Goal: Task Accomplishment & Management: Manage account settings

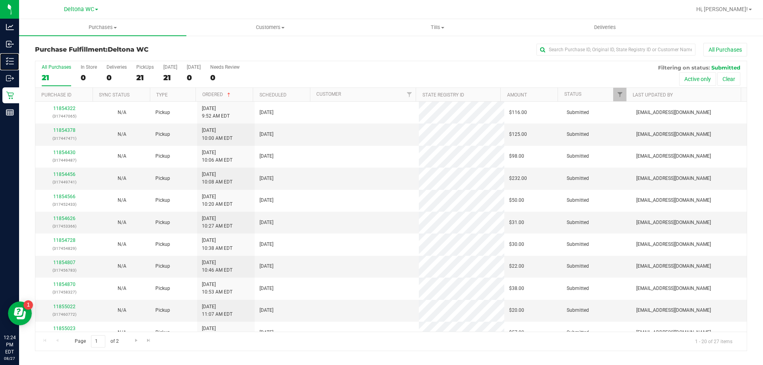
click at [13, 63] on icon at bounding box center [10, 61] width 8 height 8
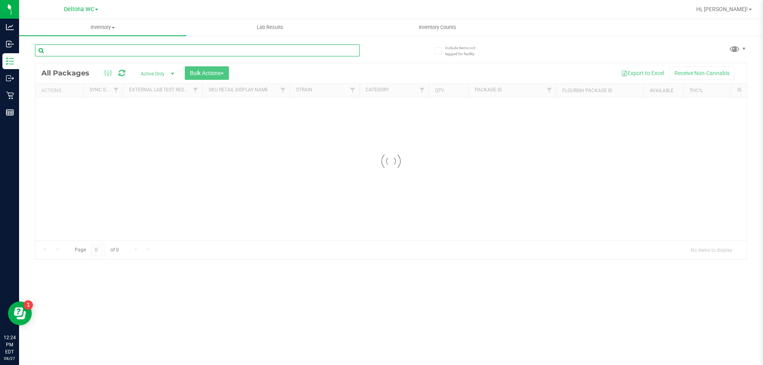
click at [188, 50] on input "text" at bounding box center [197, 51] width 325 height 12
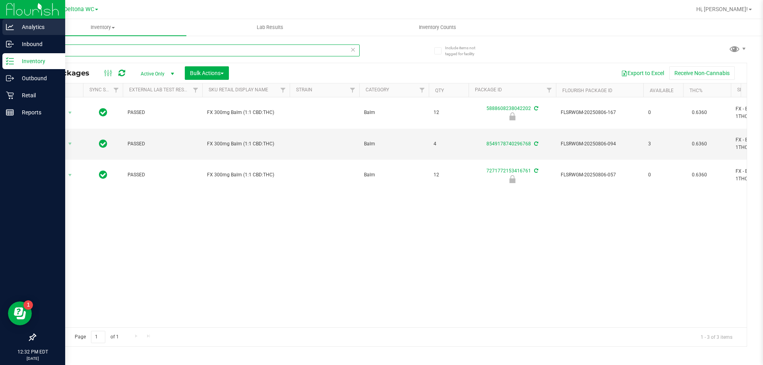
drag, startPoint x: 171, startPoint y: 45, endPoint x: 0, endPoint y: 31, distance: 171.9
click at [0, 31] on div "Analytics Inbound Inventory Outbound Retail Reports 12:32 PM EDT 08/27/2025 08/…" at bounding box center [381, 182] width 763 height 365
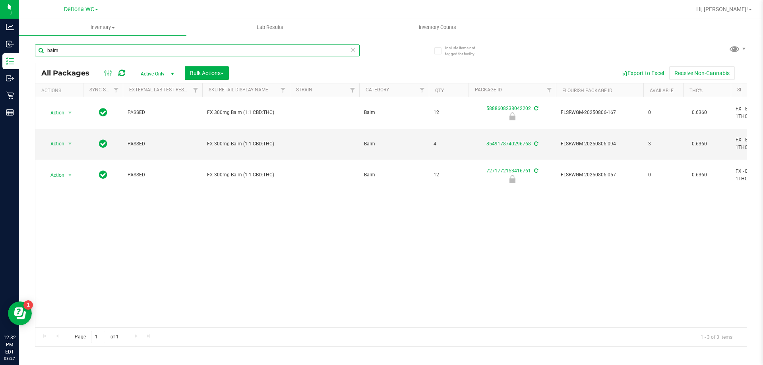
paste input "FX 300mg Balm (1:1 CBD:THC)"
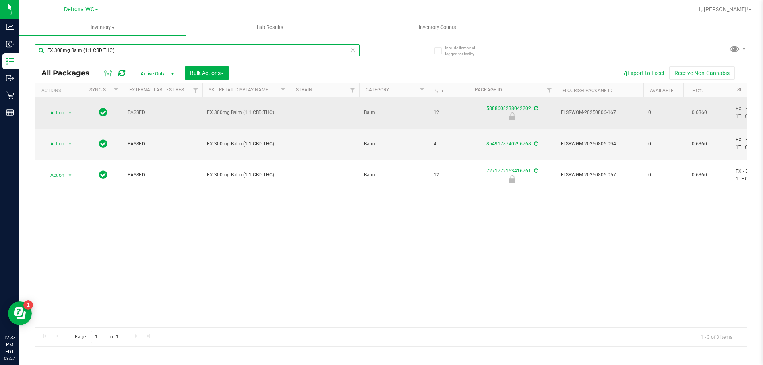
type input "FX 300mg Balm (1:1 CBD:THC)"
click at [73, 107] on span "select" at bounding box center [70, 112] width 10 height 11
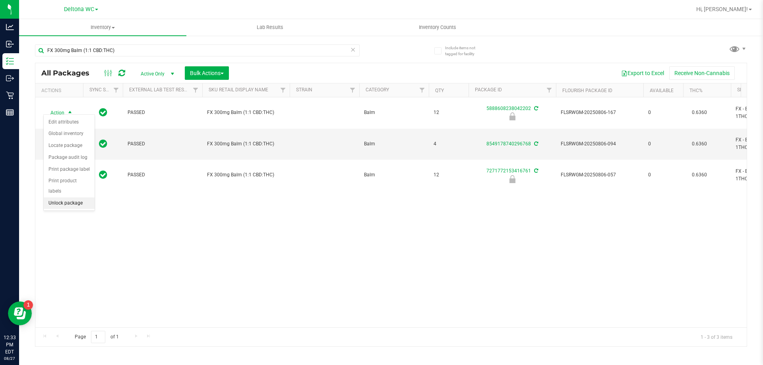
click at [77, 198] on li "Unlock package" at bounding box center [69, 204] width 51 height 12
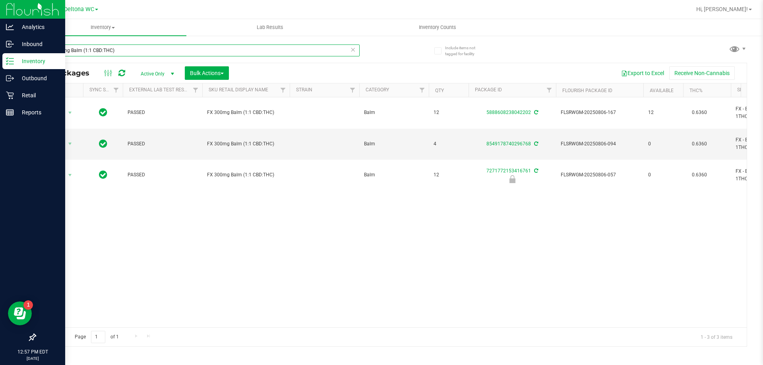
drag, startPoint x: 192, startPoint y: 53, endPoint x: 0, endPoint y: 59, distance: 192.6
click at [0, 60] on div "Analytics Inbound Inventory Outbound Retail Reports 12:57 PM EDT 08/27/2025 08/…" at bounding box center [381, 182] width 763 height 365
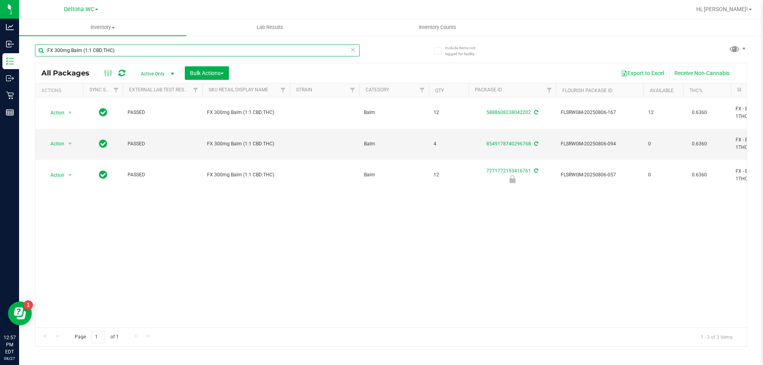
paste input "HT 2.5mg Blackberry Mints (THC) 40ct"
type input "HT 2.5mg Blackberry Mints (THC) 40ct"
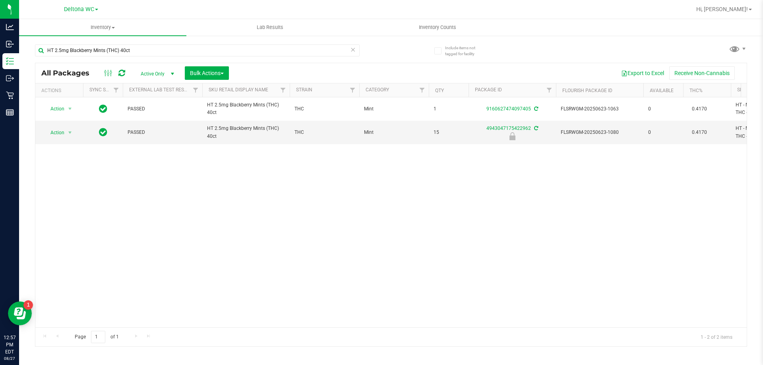
click at [341, 229] on div "Action Action Adjust qty Create package Edit attributes Global inventory Locate…" at bounding box center [391, 212] width 712 height 230
click at [67, 132] on span "select" at bounding box center [70, 133] width 6 height 6
click at [73, 221] on li "Unlock package" at bounding box center [69, 227] width 51 height 12
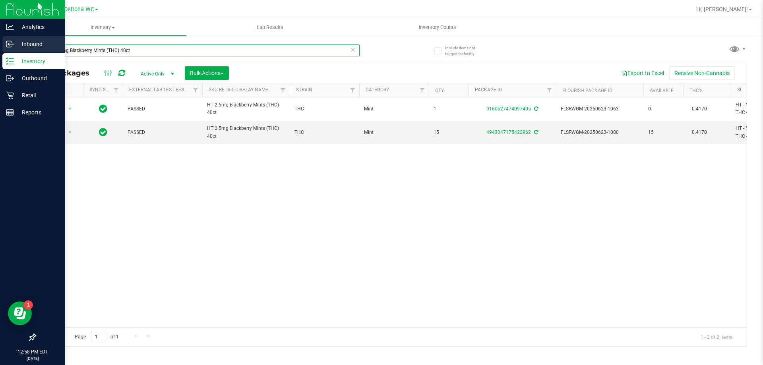
drag, startPoint x: 216, startPoint y: 50, endPoint x: 0, endPoint y: 38, distance: 215.9
click at [0, 39] on div "Analytics Inbound Inventory Outbound Retail Reports 12:58 PM EDT 08/27/2025 08/…" at bounding box center [381, 182] width 763 height 365
type input "kief black"
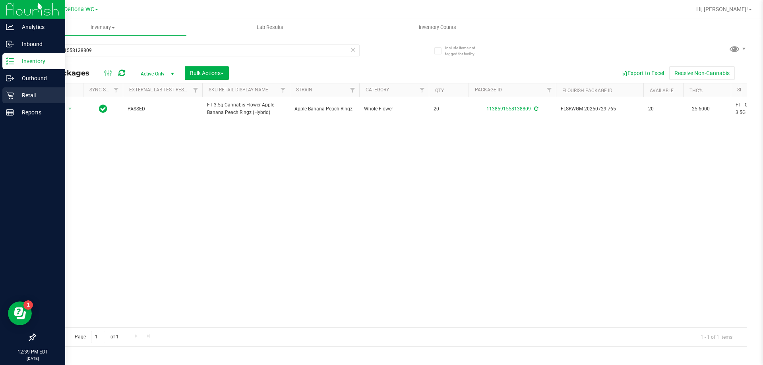
click at [8, 95] on icon at bounding box center [10, 95] width 8 height 8
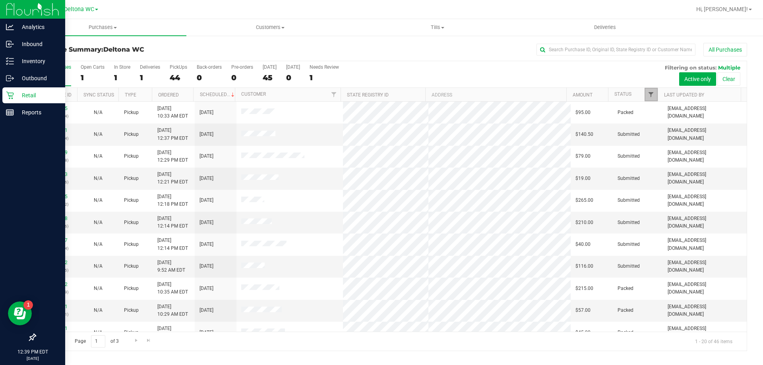
click at [653, 96] on span "Filter" at bounding box center [651, 94] width 6 height 6
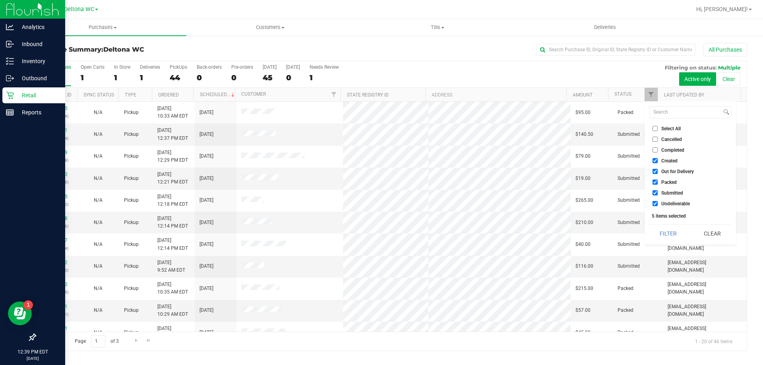
click at [655, 161] on input "Created" at bounding box center [655, 160] width 5 height 5
checkbox input "false"
click at [655, 174] on input "Out for Delivery" at bounding box center [655, 171] width 5 height 5
checkbox input "false"
click at [657, 183] on input "Packed" at bounding box center [655, 182] width 5 height 5
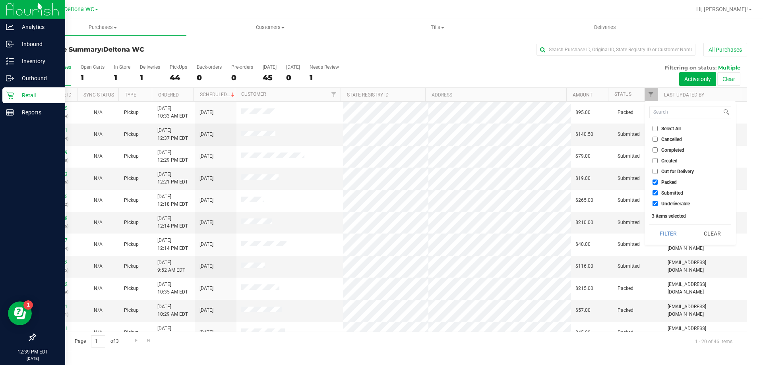
checkbox input "false"
click at [657, 205] on input "Undeliverable" at bounding box center [655, 203] width 5 height 5
checkbox input "false"
click at [660, 232] on button "Filter" at bounding box center [669, 233] width 38 height 17
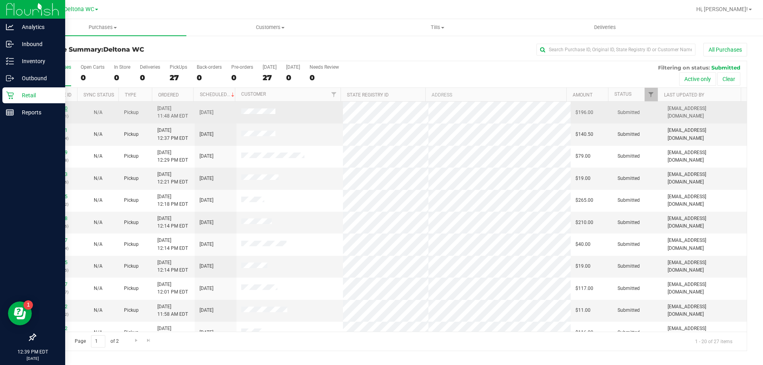
click at [52, 106] on link "11855450" at bounding box center [56, 109] width 22 height 6
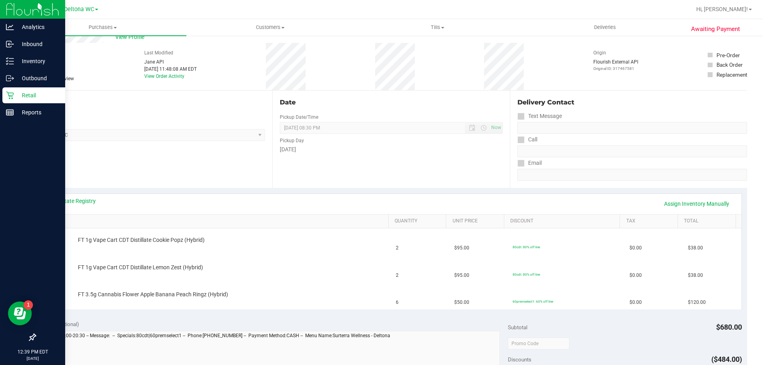
scroll to position [40, 0]
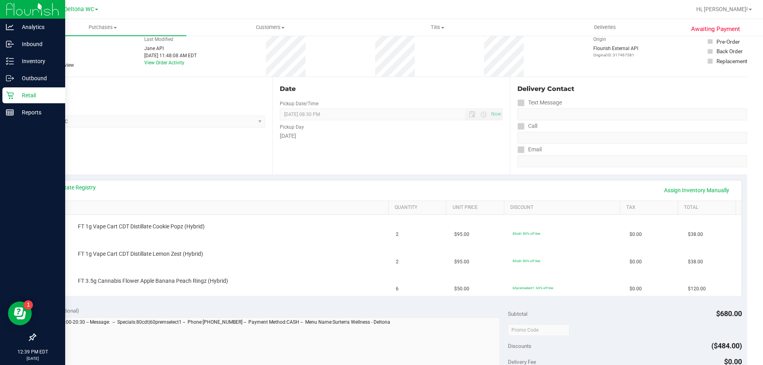
click at [78, 199] on div "View State Registry Assign Inventory Manually" at bounding box center [391, 191] width 701 height 20
click at [80, 194] on div "View State Registry Assign Inventory Manually" at bounding box center [391, 191] width 687 height 14
click at [81, 190] on link "View State Registry" at bounding box center [72, 188] width 48 height 8
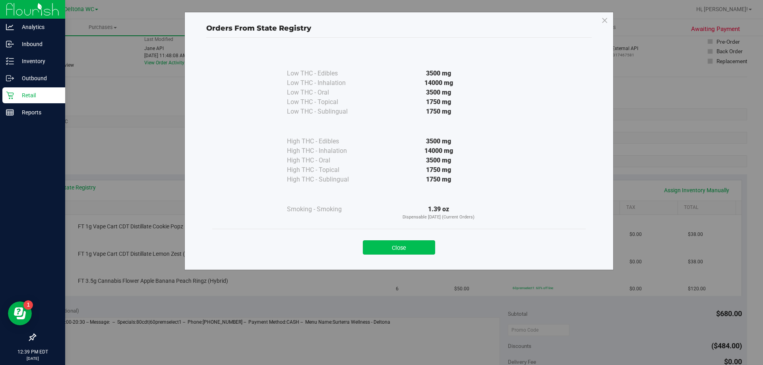
click at [390, 247] on button "Close" at bounding box center [399, 248] width 72 height 14
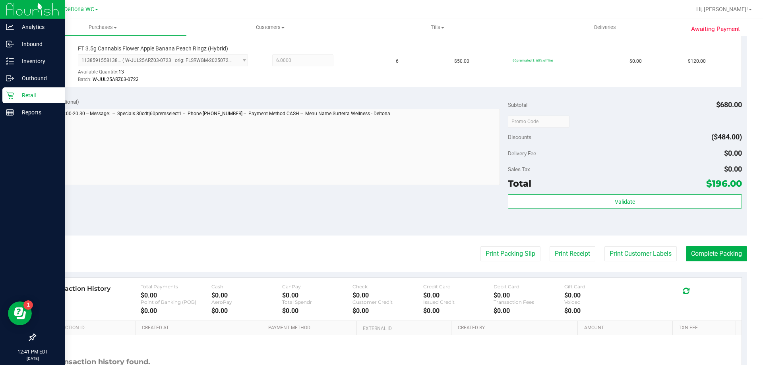
scroll to position [318, 0]
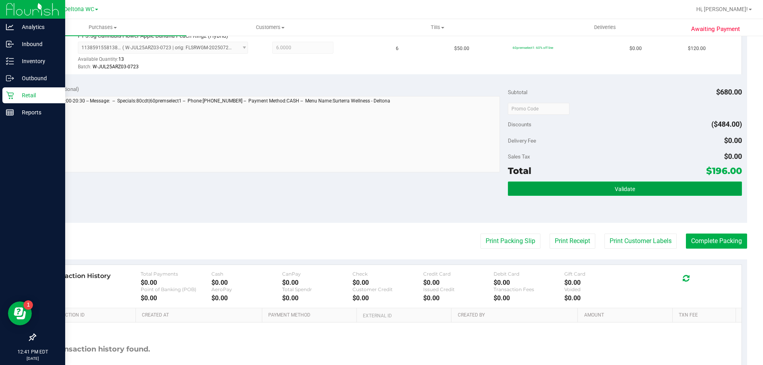
click at [615, 192] on span "Validate" at bounding box center [625, 189] width 20 height 6
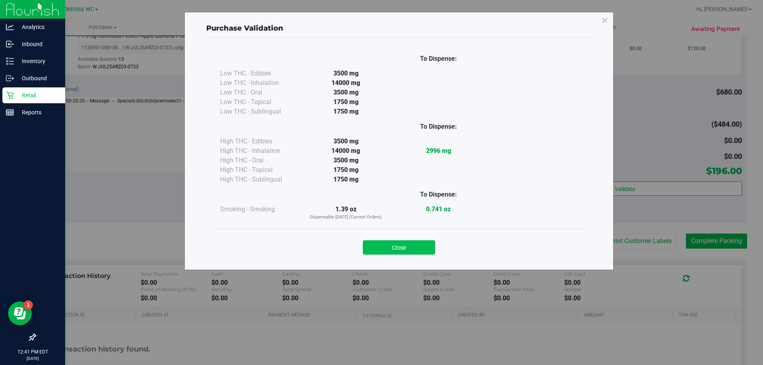
click at [420, 246] on button "Close" at bounding box center [399, 248] width 72 height 14
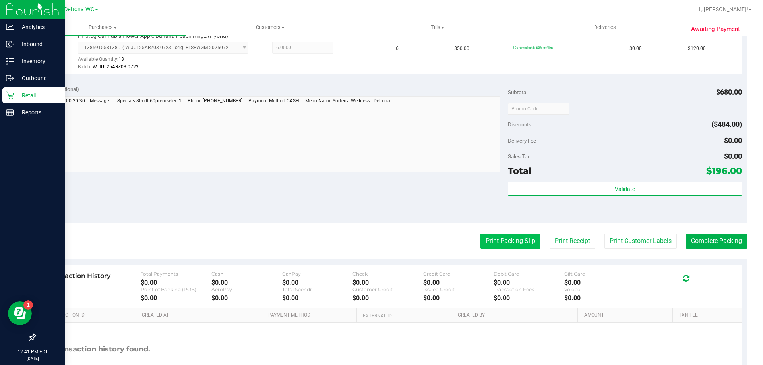
drag, startPoint x: 493, startPoint y: 228, endPoint x: 493, endPoint y: 235, distance: 6.8
click at [493, 229] on purchase-details "Back Edit Purchase Cancel Purchase View Profile # 11855450 BioTrack ID: - Submi…" at bounding box center [391, 67] width 713 height 684
click at [493, 236] on button "Print Packing Slip" at bounding box center [511, 241] width 60 height 15
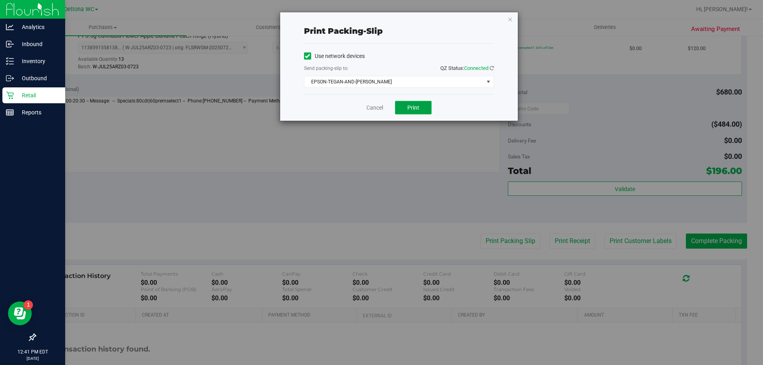
click at [412, 103] on button "Print" at bounding box center [413, 108] width 37 height 14
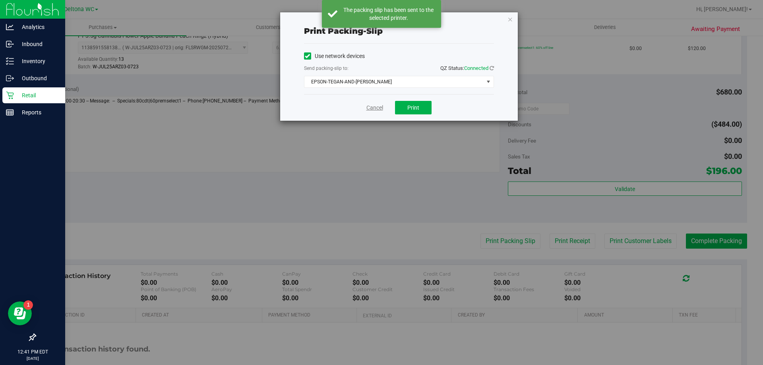
click at [383, 104] on link "Cancel" at bounding box center [375, 108] width 17 height 8
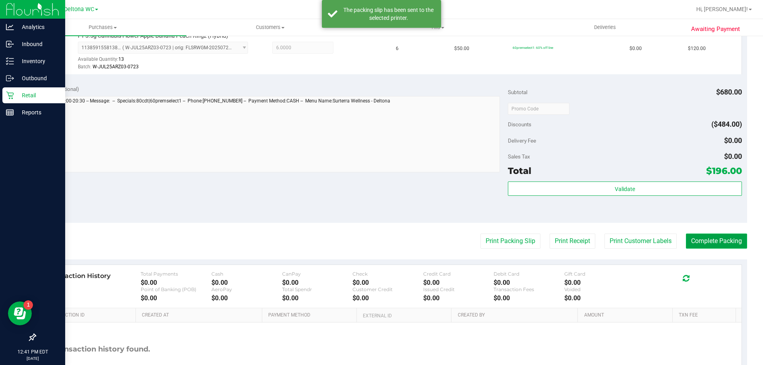
click at [728, 235] on button "Complete Packing" at bounding box center [716, 241] width 61 height 15
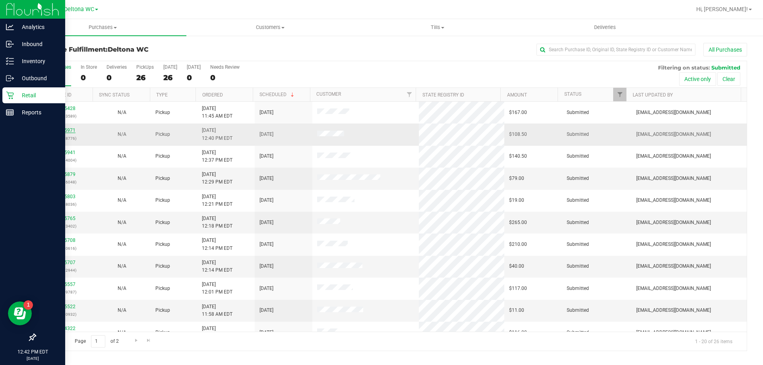
click at [67, 129] on link "11855971" at bounding box center [64, 131] width 22 height 6
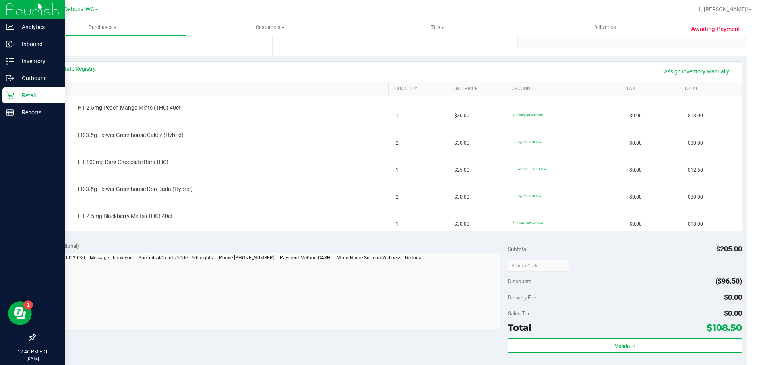
scroll to position [159, 0]
click at [278, 86] on link "SKU" at bounding box center [216, 88] width 338 height 6
click at [96, 87] on link "SKU" at bounding box center [216, 88] width 338 height 6
click at [102, 95] on th "SKU" at bounding box center [215, 89] width 348 height 14
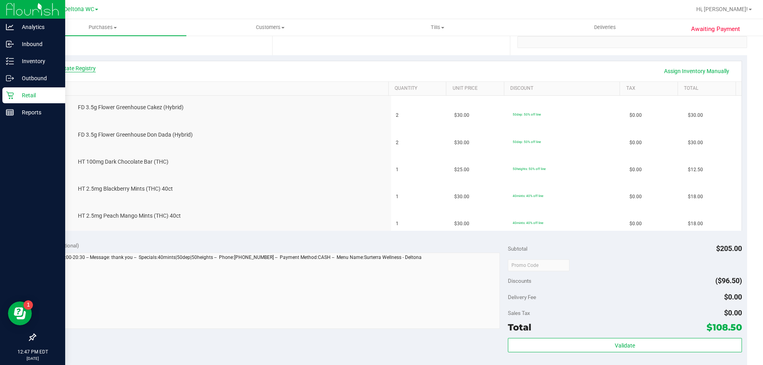
click at [79, 71] on link "View State Registry" at bounding box center [72, 68] width 48 height 8
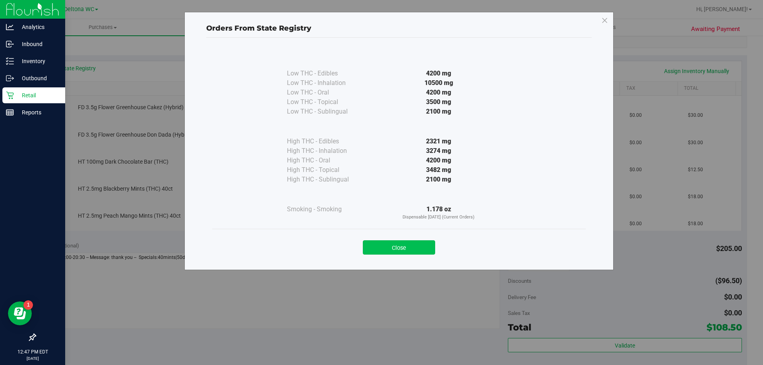
click at [408, 246] on button "Close" at bounding box center [399, 248] width 72 height 14
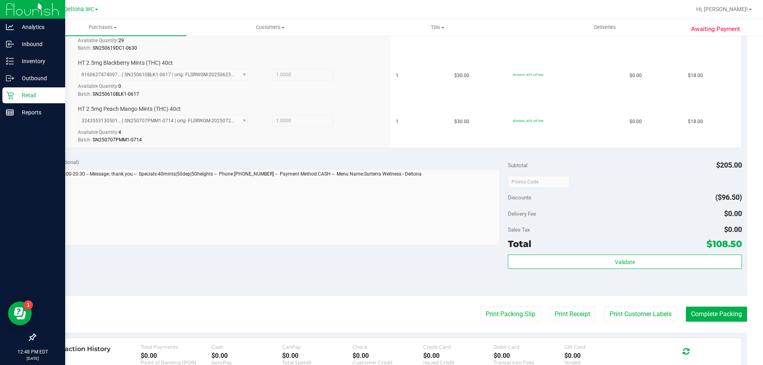
scroll to position [398, 0]
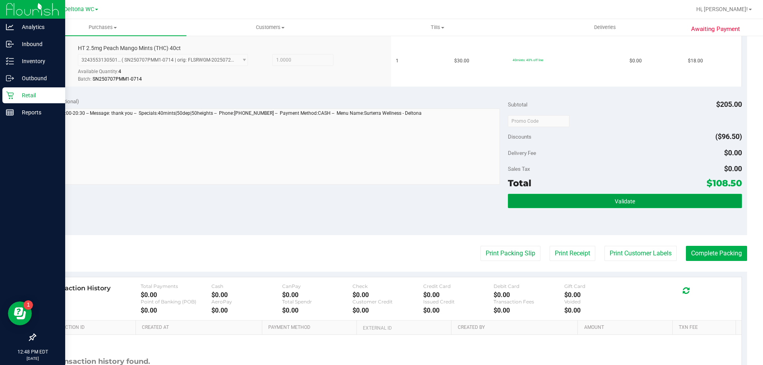
click at [558, 202] on button "Validate" at bounding box center [625, 201] width 234 height 14
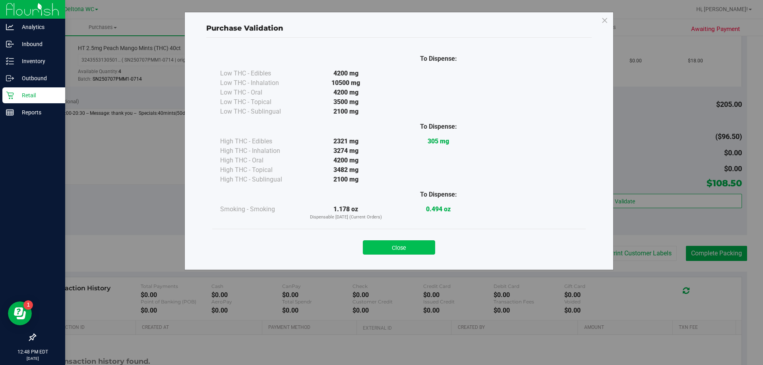
click at [402, 241] on button "Close" at bounding box center [399, 248] width 72 height 14
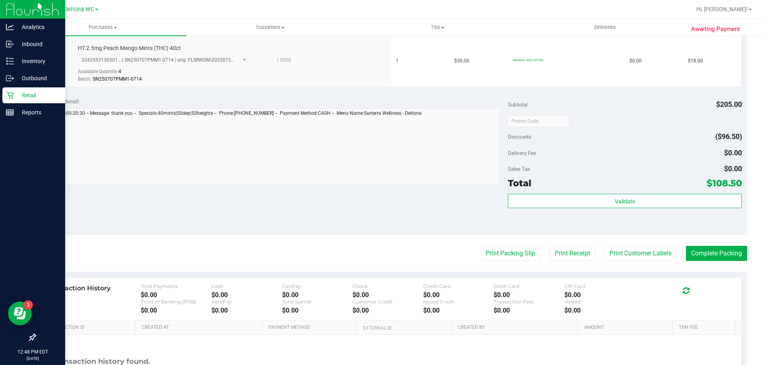
click at [398, 248] on div "Print Packing Slip Print Receipt Print Customer Labels Complete Packing" at bounding box center [391, 253] width 713 height 15
click at [470, 245] on purchase-details "Back Edit Purchase Cancel Purchase View Profile # 11855971 BioTrack ID: - Submi…" at bounding box center [391, 32] width 713 height 775
click at [481, 253] on button "Print Packing Slip" at bounding box center [511, 253] width 60 height 15
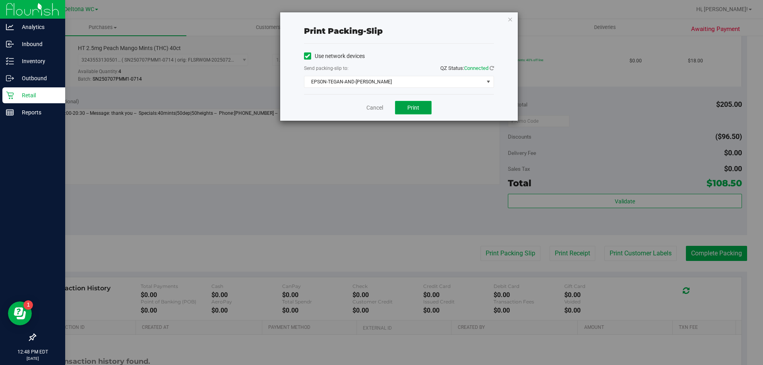
click at [398, 103] on button "Print" at bounding box center [413, 108] width 37 height 14
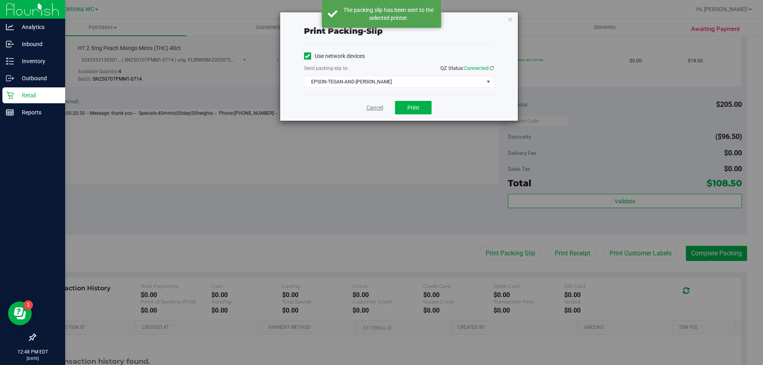
click at [381, 105] on link "Cancel" at bounding box center [375, 108] width 17 height 8
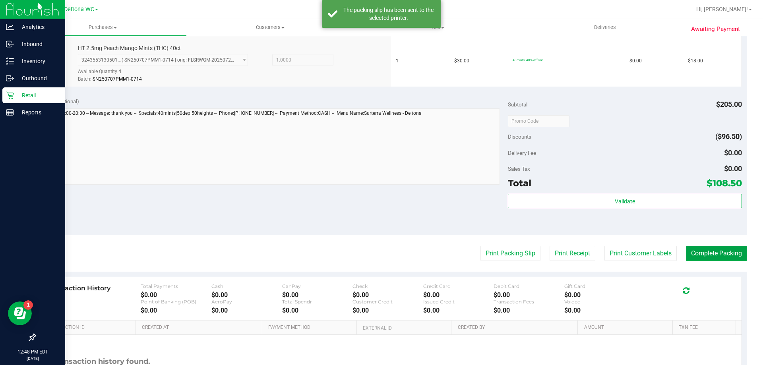
click at [736, 255] on button "Complete Packing" at bounding box center [716, 253] width 61 height 15
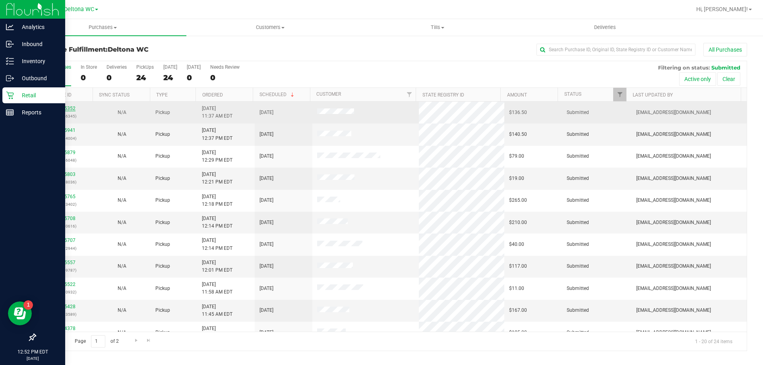
click at [67, 110] on link "11855352" at bounding box center [64, 109] width 22 height 6
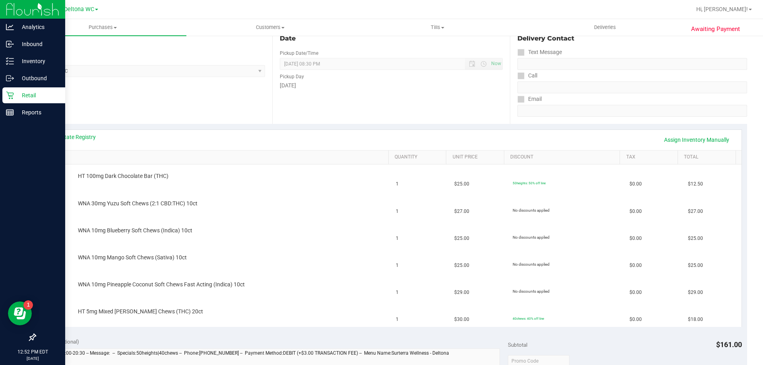
scroll to position [119, 0]
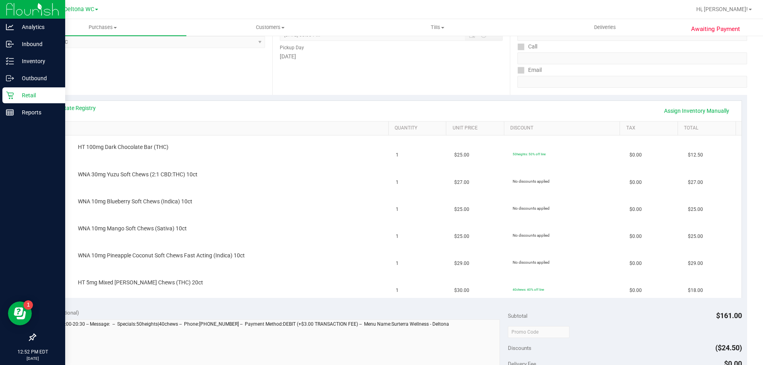
click at [126, 123] on th "SKU" at bounding box center [215, 129] width 348 height 14
click at [75, 117] on div "View State Registry Assign Inventory Manually" at bounding box center [391, 111] width 687 height 14
click at [77, 109] on link "View State Registry" at bounding box center [72, 108] width 48 height 8
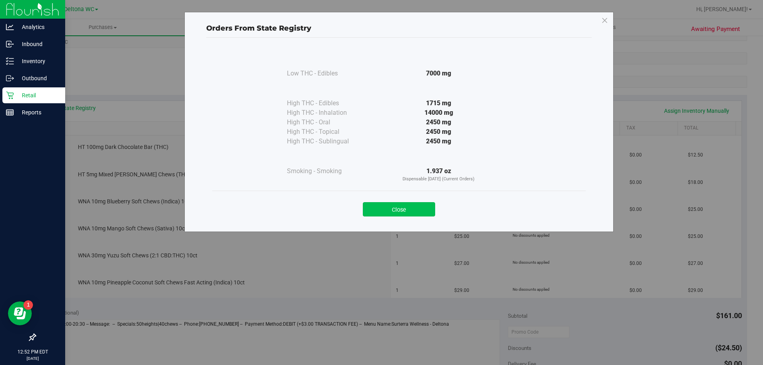
click at [412, 211] on button "Close" at bounding box center [399, 209] width 72 height 14
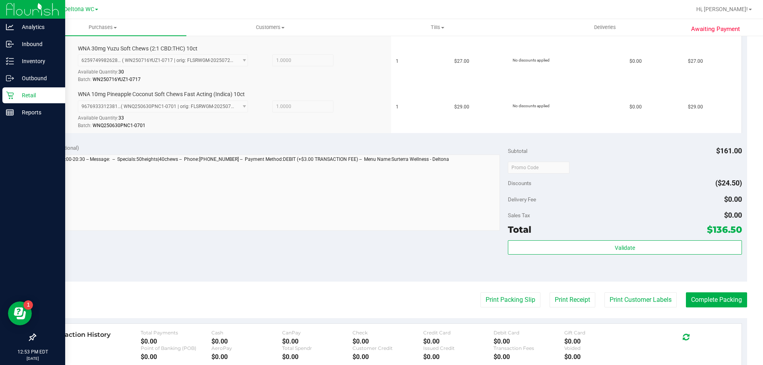
scroll to position [477, 0]
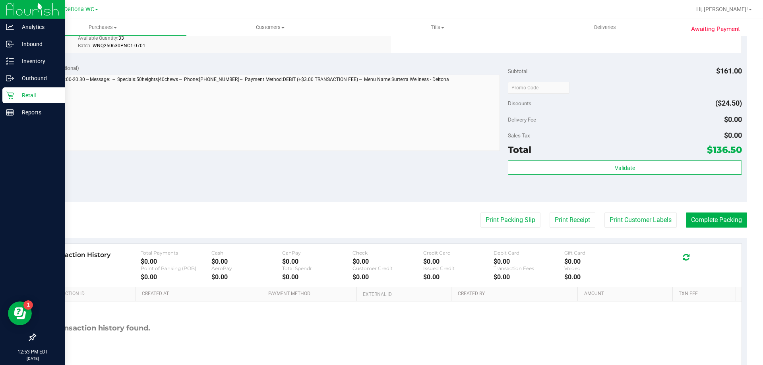
click at [621, 177] on div "Validate" at bounding box center [625, 179] width 234 height 36
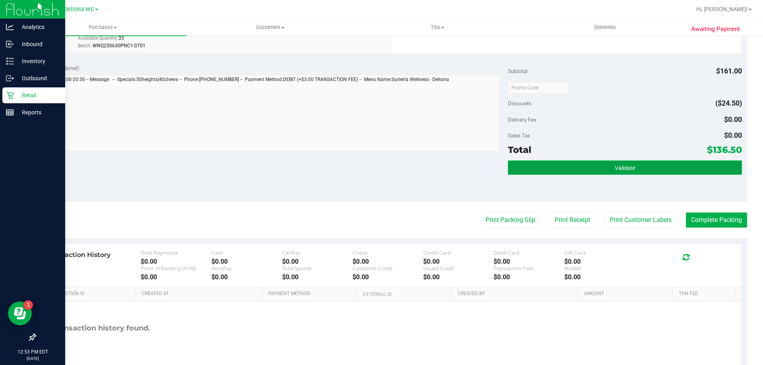
click at [618, 167] on span "Validate" at bounding box center [625, 168] width 20 height 6
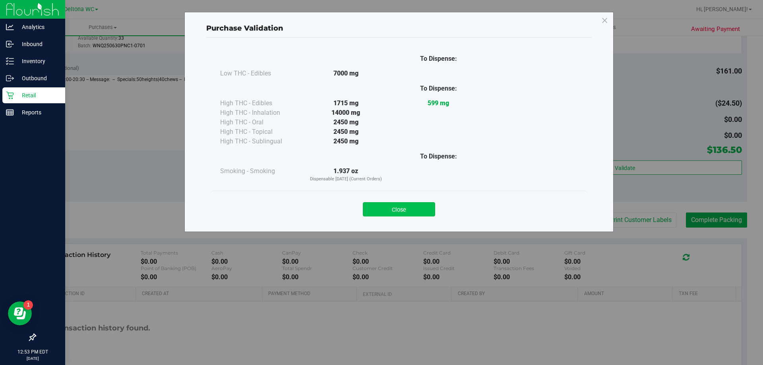
click at [426, 212] on button "Close" at bounding box center [399, 209] width 72 height 14
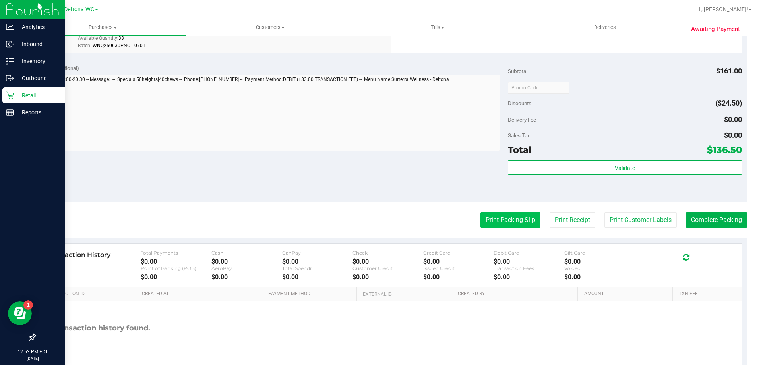
click at [500, 225] on button "Print Packing Slip" at bounding box center [511, 220] width 60 height 15
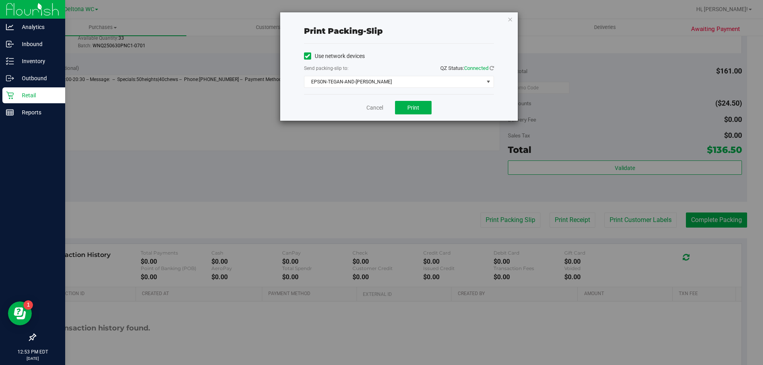
click at [418, 99] on div "Cancel Print" at bounding box center [399, 107] width 190 height 27
click at [416, 108] on span "Print" at bounding box center [414, 108] width 12 height 6
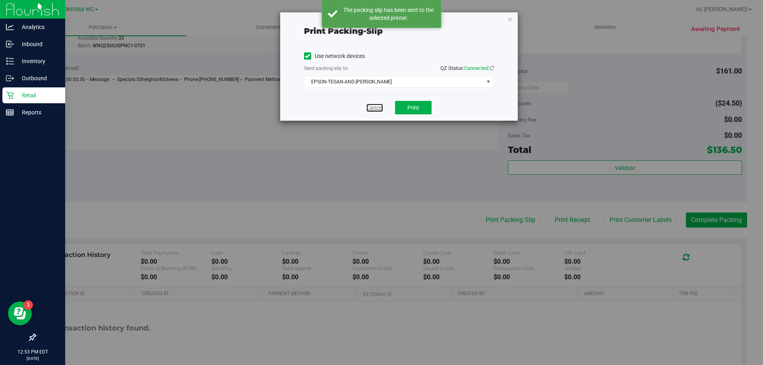
click at [377, 105] on link "Cancel" at bounding box center [375, 108] width 17 height 8
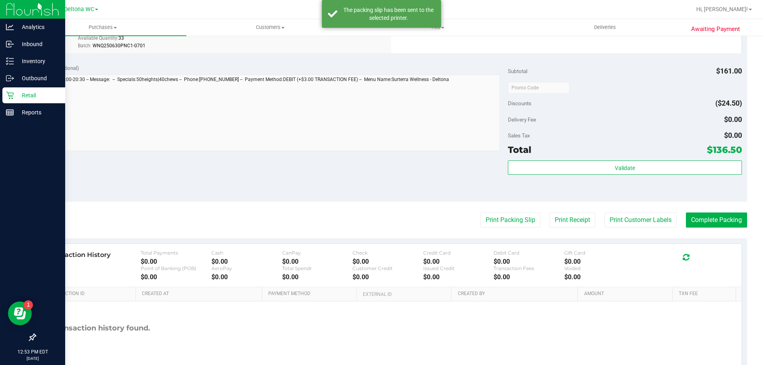
click at [731, 219] on button "Complete Packing" at bounding box center [716, 220] width 61 height 15
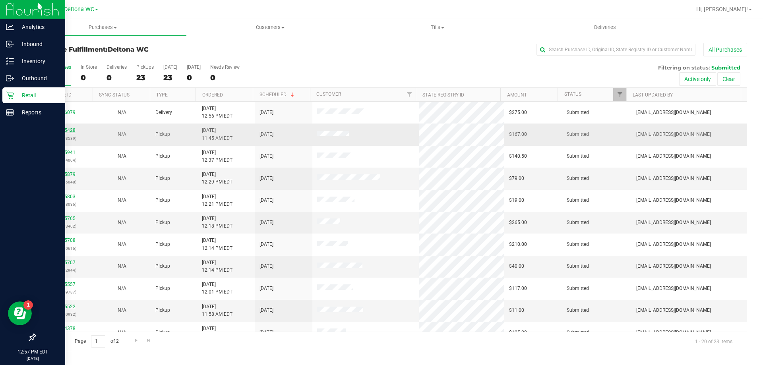
click at [69, 130] on link "11855428" at bounding box center [64, 131] width 22 height 6
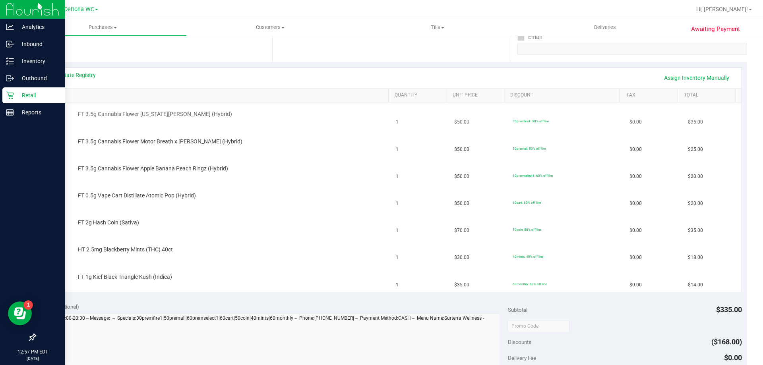
scroll to position [159, 0]
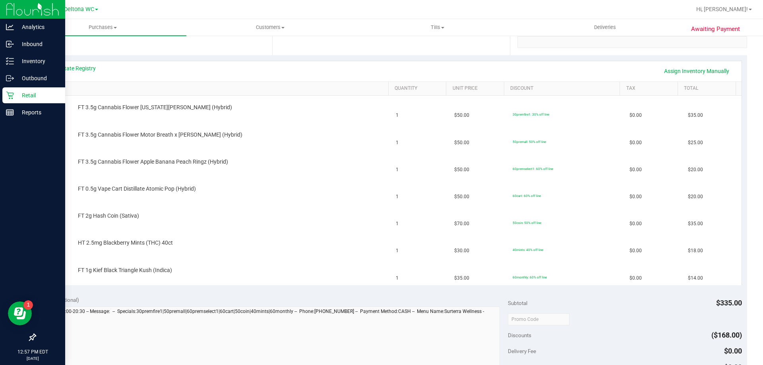
click at [245, 85] on th "SKU" at bounding box center [215, 89] width 348 height 14
click at [124, 267] on span "HT 2.5mg Blackberry Mints (THC) 40ct" at bounding box center [125, 271] width 95 height 8
click at [125, 267] on span "HT 2.5mg Blackberry Mints (THC) 40ct" at bounding box center [125, 271] width 95 height 8
copy div "HT 2.5mg Blackberry Mints (THC) 40ct"
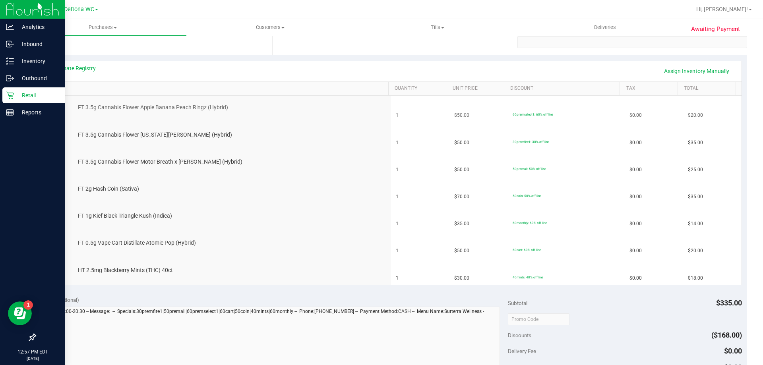
click at [272, 109] on div "FT 3.5g Cannabis Flower Apple Banana Peach Ringz (Hybrid)" at bounding box center [229, 108] width 311 height 8
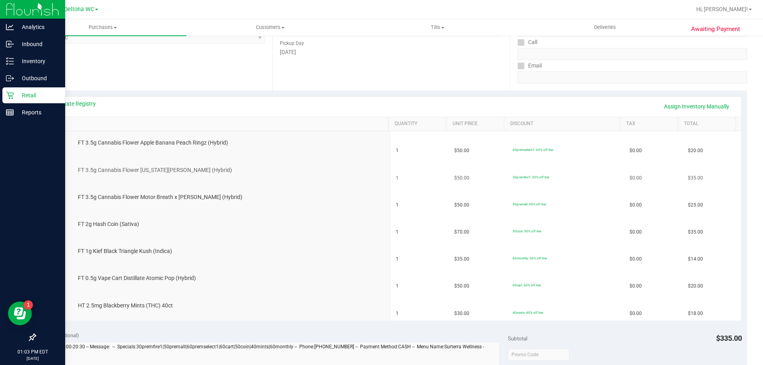
scroll to position [0, 0]
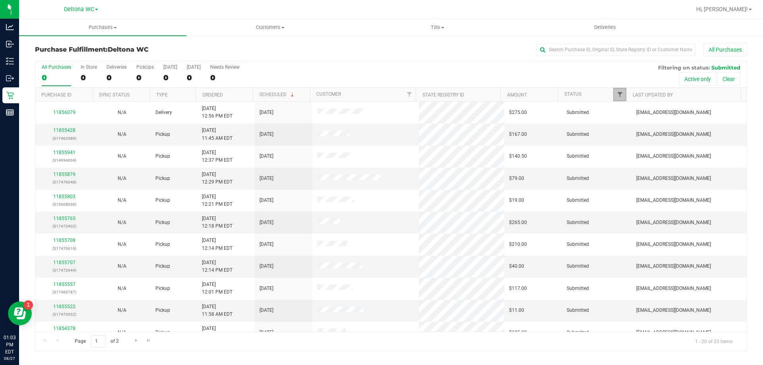
click at [620, 93] on span "Filter" at bounding box center [620, 94] width 6 height 6
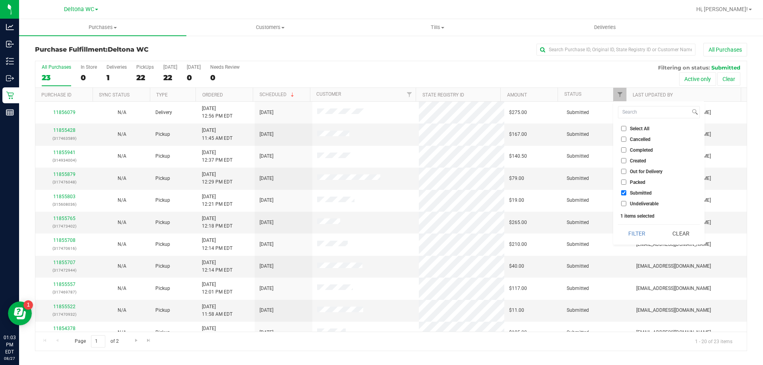
click at [589, 74] on div "All Purchases 23 In Store 0 Deliveries 1 PickUps 22 [DATE] 22 [DATE] 0 Needs Re…" at bounding box center [391, 74] width 712 height 27
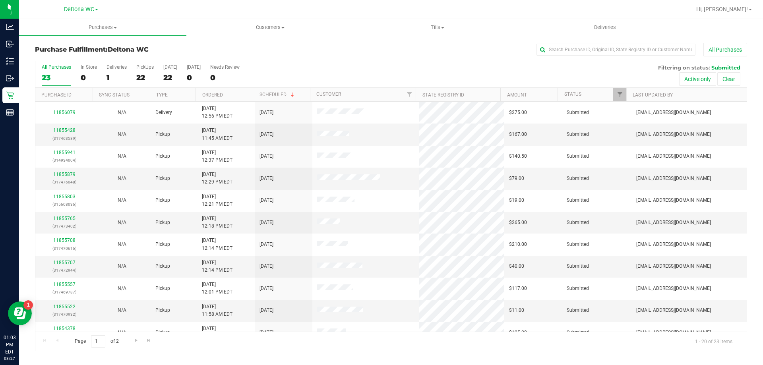
click at [320, 57] on div "Purchase Fulfillment: Deltona WC All Purchases" at bounding box center [391, 51] width 713 height 17
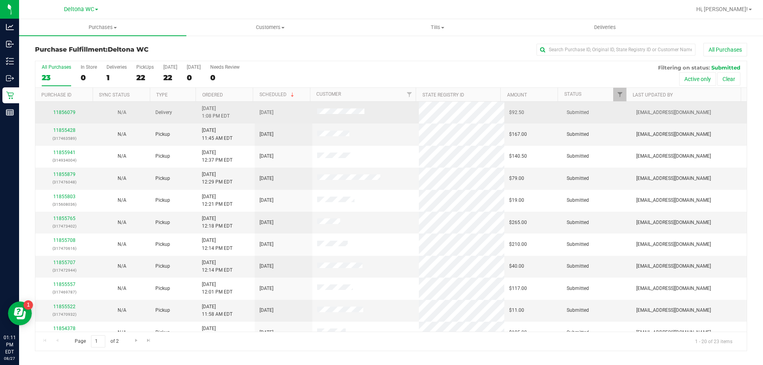
click at [68, 115] on div "11856079" at bounding box center [64, 113] width 48 height 8
click at [70, 114] on link "11856079" at bounding box center [64, 113] width 22 height 6
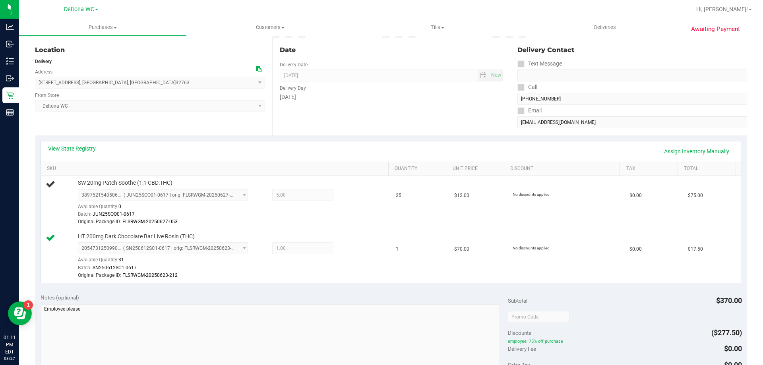
scroll to position [80, 0]
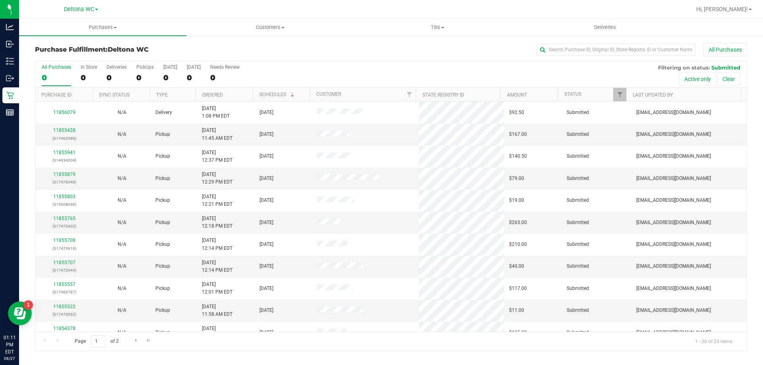
click at [239, 95] on th "Ordered" at bounding box center [224, 95] width 57 height 14
click at [68, 128] on link "11854430" at bounding box center [64, 131] width 22 height 6
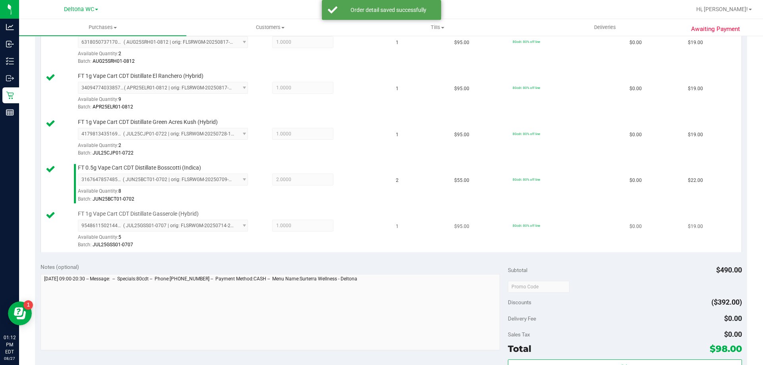
scroll to position [278, 0]
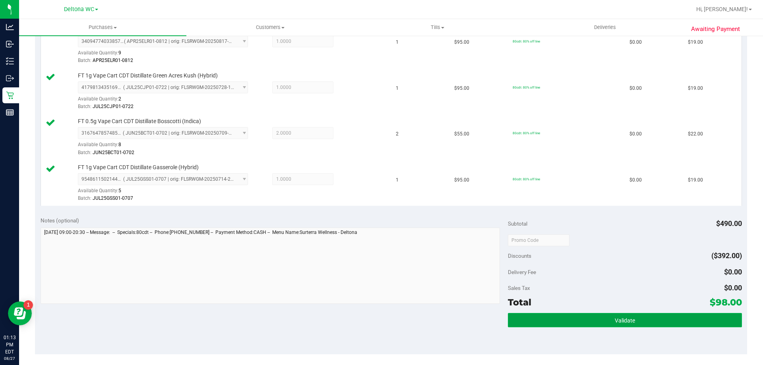
click at [602, 316] on button "Validate" at bounding box center [625, 320] width 234 height 14
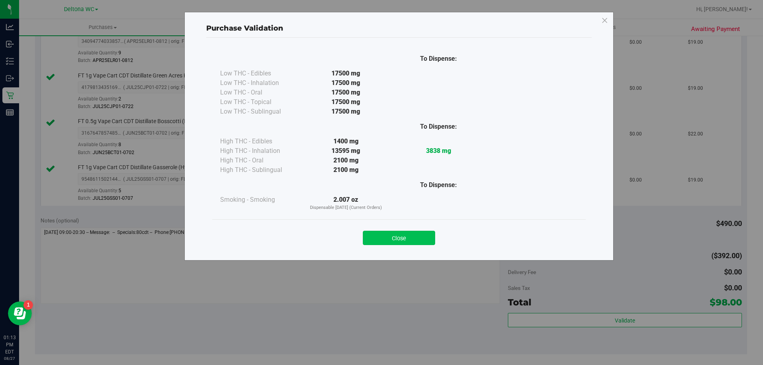
click at [423, 235] on button "Close" at bounding box center [399, 238] width 72 height 14
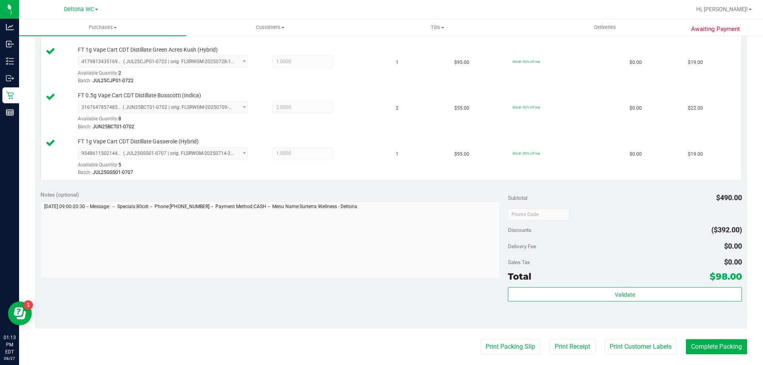
scroll to position [318, 0]
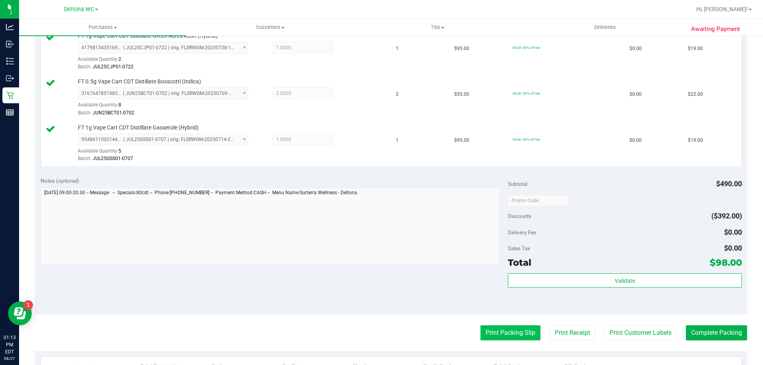
click at [510, 337] on button "Print Packing Slip" at bounding box center [511, 333] width 60 height 15
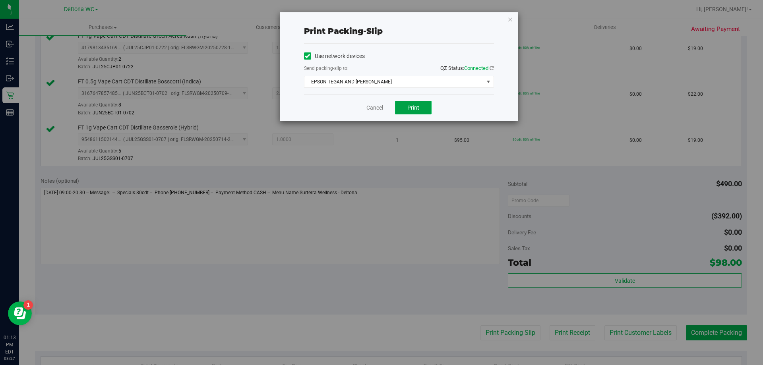
click at [412, 109] on span "Print" at bounding box center [414, 108] width 12 height 6
click at [508, 21] on icon "button" at bounding box center [511, 19] width 6 height 10
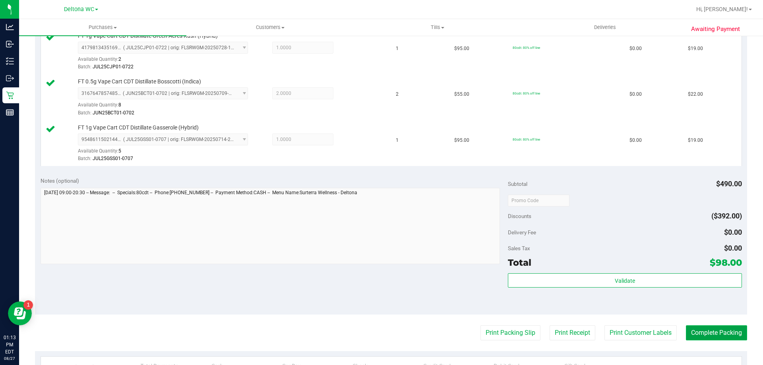
click at [708, 330] on button "Complete Packing" at bounding box center [716, 333] width 61 height 15
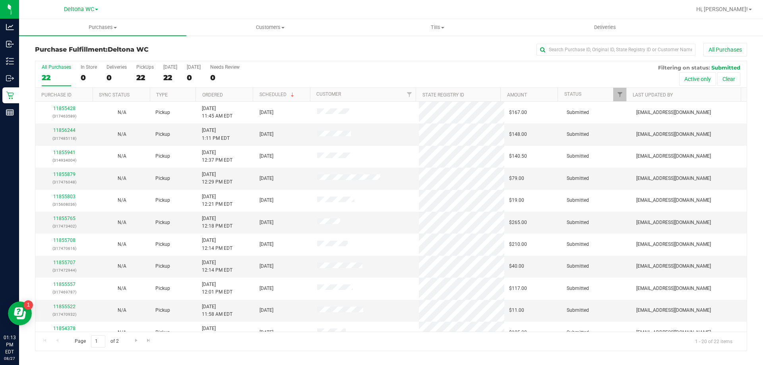
click at [240, 97] on th "Ordered" at bounding box center [224, 95] width 57 height 14
click at [70, 132] on link "11854456" at bounding box center [64, 131] width 22 height 6
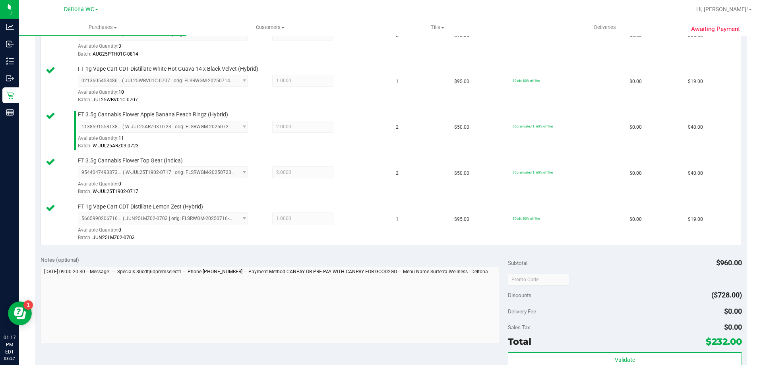
scroll to position [477, 0]
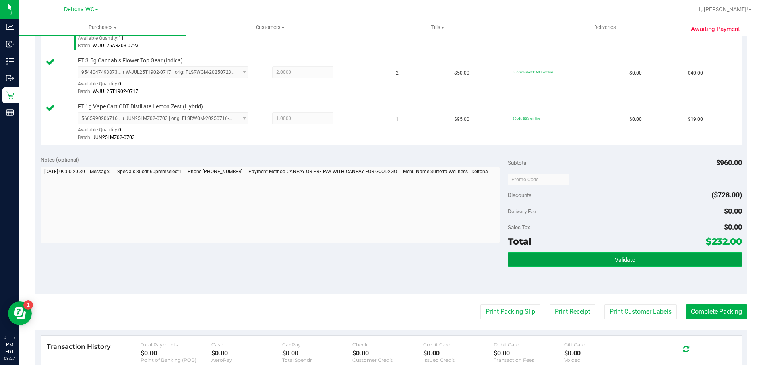
drag, startPoint x: 581, startPoint y: 260, endPoint x: 599, endPoint y: 261, distance: 18.4
click at [582, 260] on button "Validate" at bounding box center [625, 260] width 234 height 14
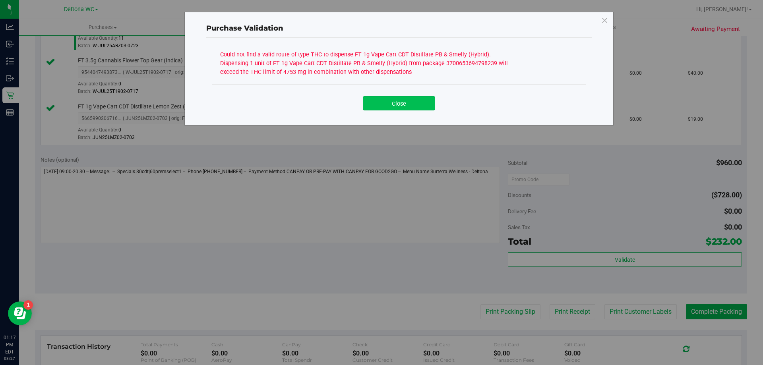
click at [423, 104] on button "Close" at bounding box center [399, 103] width 72 height 14
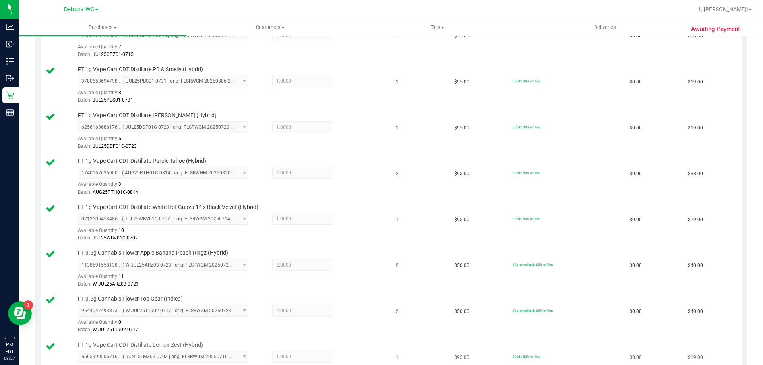
scroll to position [437, 0]
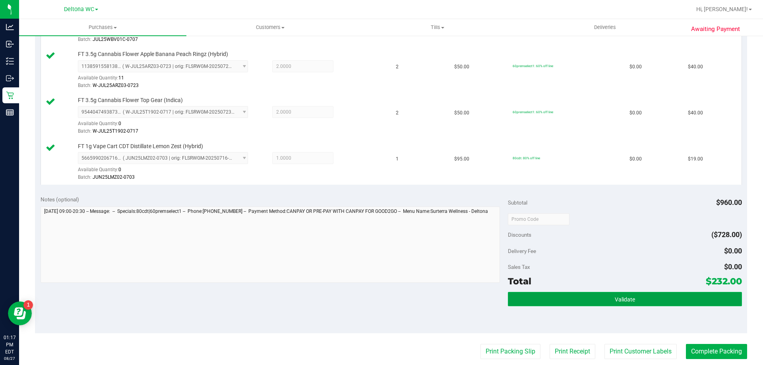
drag, startPoint x: 588, startPoint y: 299, endPoint x: 592, endPoint y: 286, distance: 14.1
click at [588, 298] on button "Validate" at bounding box center [625, 299] width 234 height 14
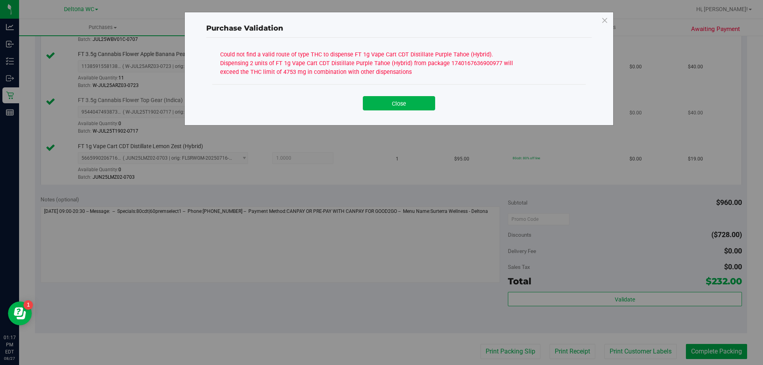
drag, startPoint x: 402, startPoint y: 105, endPoint x: 408, endPoint y: 112, distance: 8.5
click at [402, 107] on button "Close" at bounding box center [399, 103] width 72 height 14
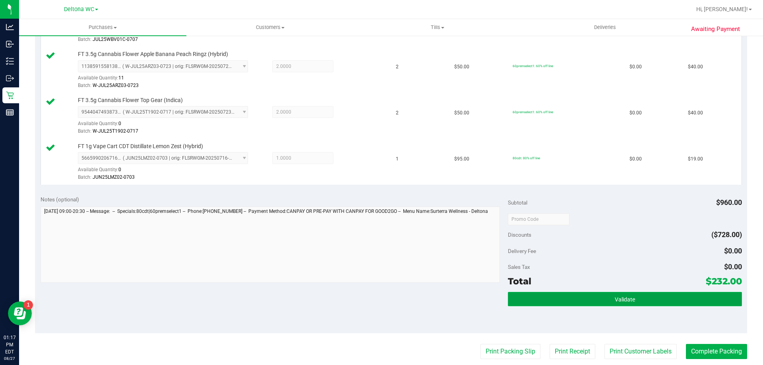
click at [564, 302] on button "Validate" at bounding box center [625, 299] width 234 height 14
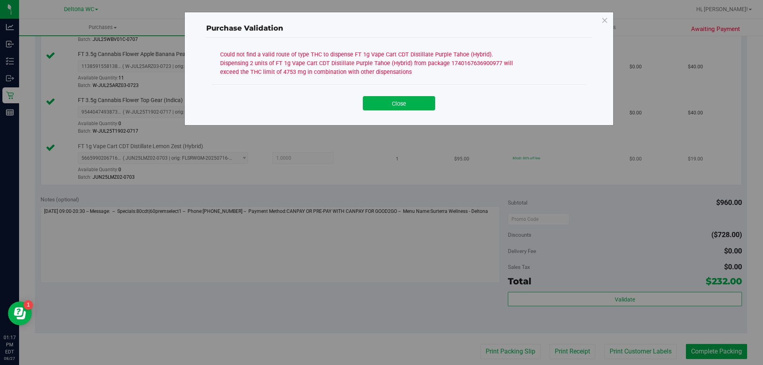
drag, startPoint x: 399, startPoint y: 101, endPoint x: 436, endPoint y: 172, distance: 80.6
click at [399, 101] on button "Close" at bounding box center [399, 103] width 72 height 14
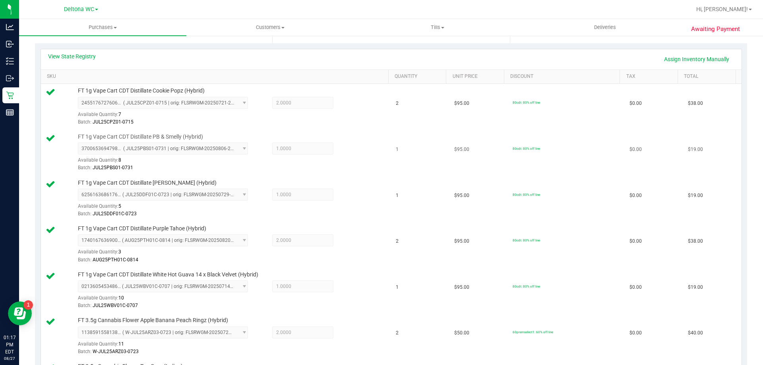
scroll to position [80, 0]
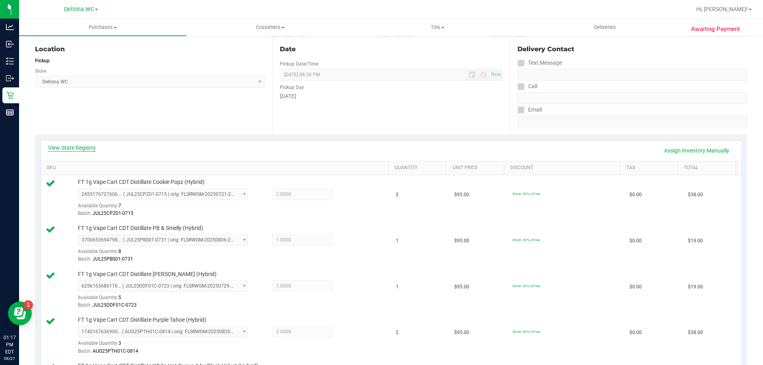
click at [65, 145] on link "View State Registry" at bounding box center [72, 148] width 48 height 8
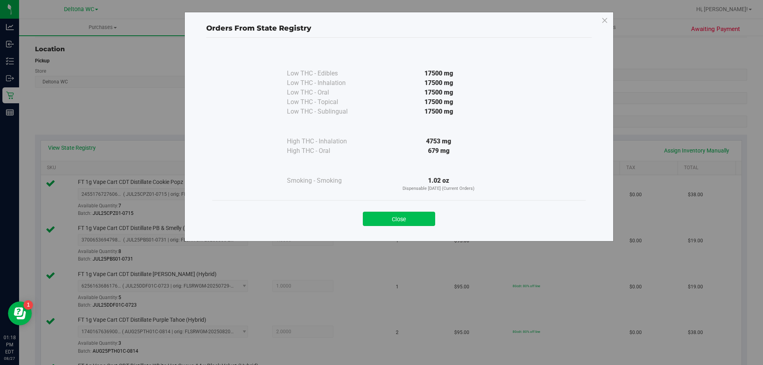
click at [402, 222] on button "Close" at bounding box center [399, 219] width 72 height 14
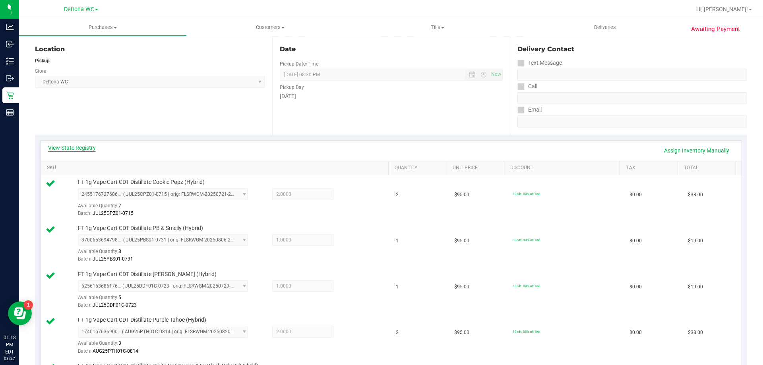
click at [78, 146] on link "View State Registry" at bounding box center [72, 148] width 48 height 8
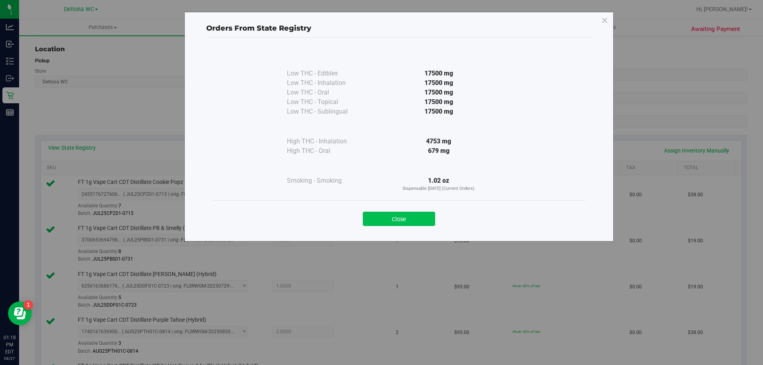
drag, startPoint x: 412, startPoint y: 222, endPoint x: 422, endPoint y: 217, distance: 10.9
click at [413, 221] on button "Close" at bounding box center [399, 219] width 72 height 14
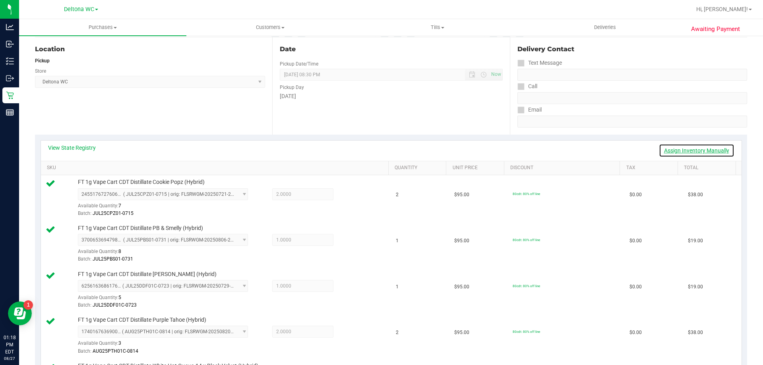
click at [681, 152] on link "Assign Inventory Manually" at bounding box center [697, 151] width 76 height 14
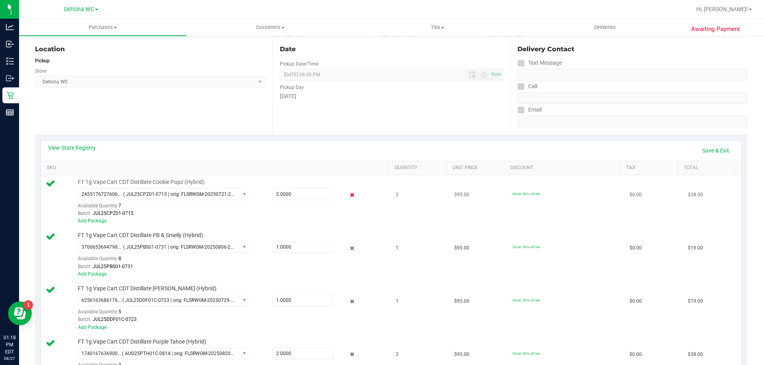
click at [348, 196] on icon at bounding box center [352, 195] width 8 height 9
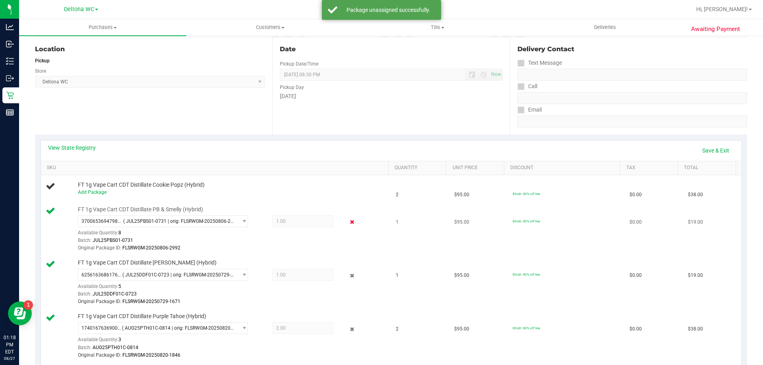
click at [348, 223] on icon at bounding box center [352, 222] width 8 height 9
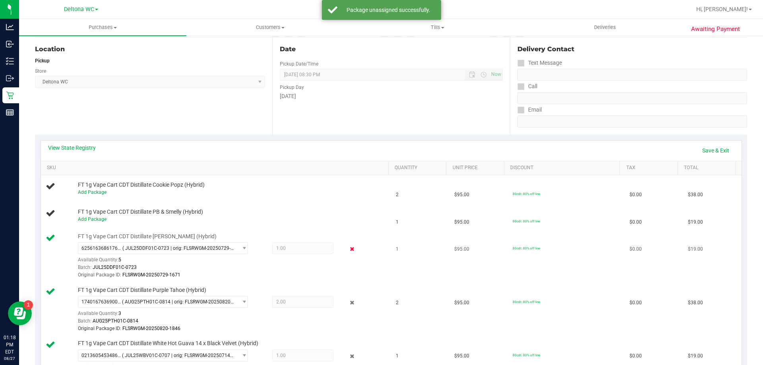
click at [348, 248] on icon at bounding box center [352, 249] width 8 height 9
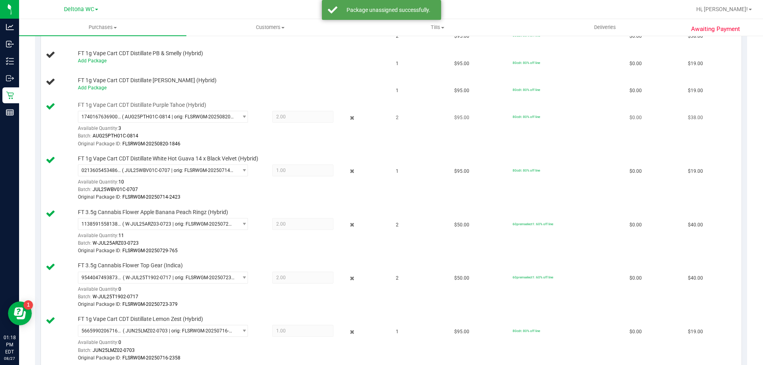
scroll to position [239, 0]
click at [348, 118] on icon at bounding box center [352, 117] width 8 height 9
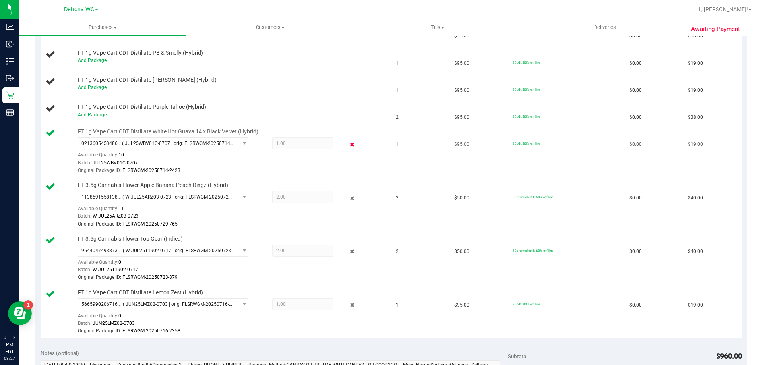
click at [348, 145] on icon at bounding box center [352, 144] width 8 height 9
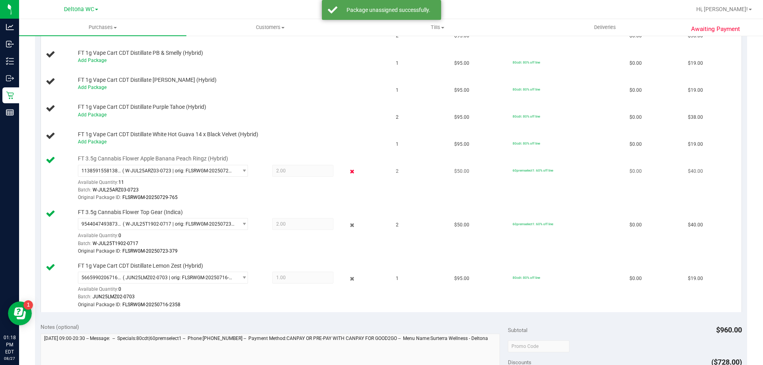
click at [348, 175] on icon at bounding box center [352, 171] width 8 height 9
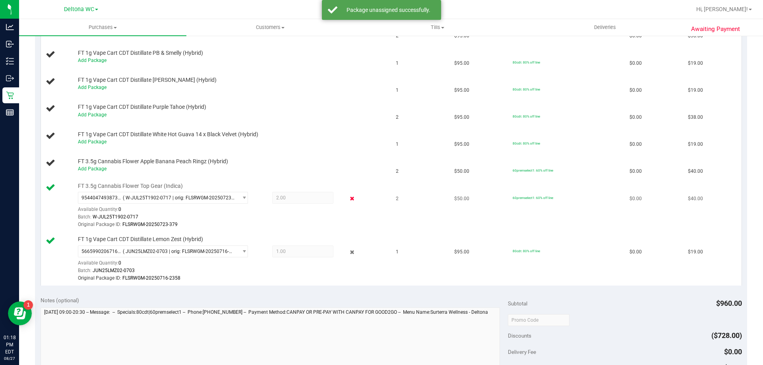
click at [349, 197] on icon at bounding box center [352, 198] width 8 height 9
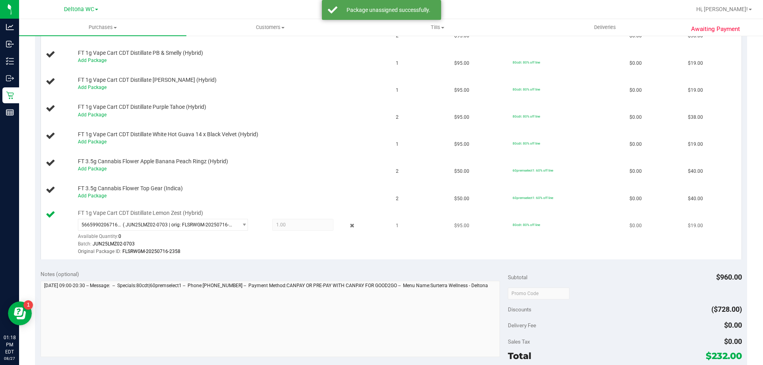
drag, startPoint x: 347, startPoint y: 226, endPoint x: 393, endPoint y: 218, distance: 46.5
click at [351, 224] on icon at bounding box center [352, 225] width 8 height 9
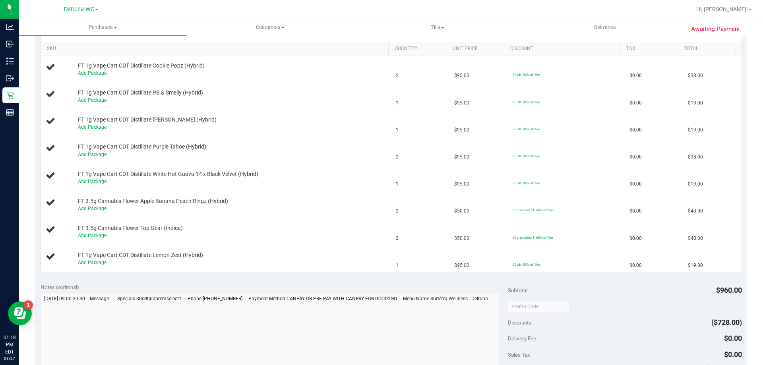
scroll to position [40, 0]
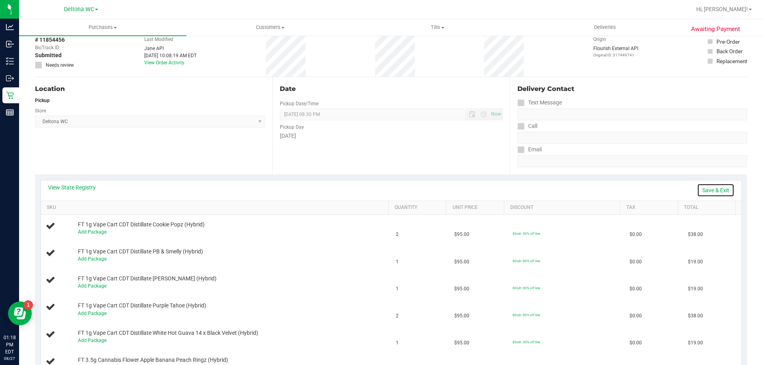
click at [704, 188] on link "Save & Exit" at bounding box center [715, 191] width 37 height 14
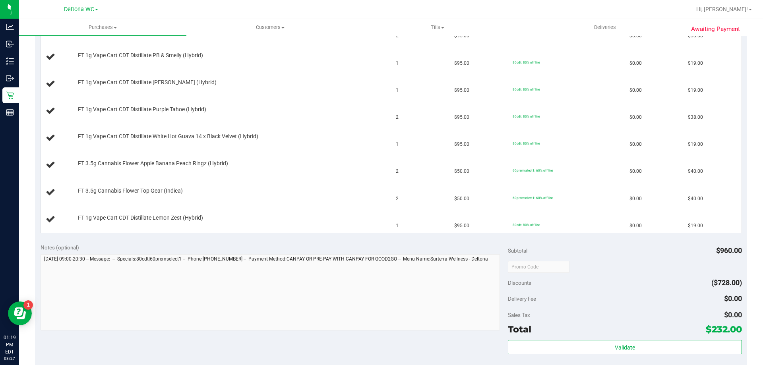
scroll to position [0, 0]
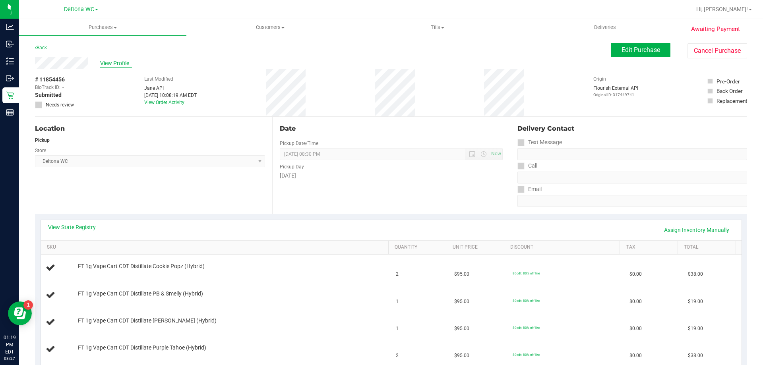
click at [118, 64] on span "View Profile" at bounding box center [116, 63] width 32 height 8
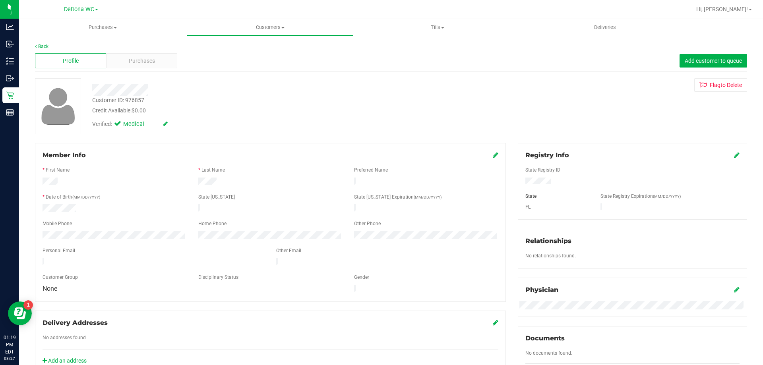
click at [135, 100] on div "Customer ID: 976857" at bounding box center [118, 100] width 52 height 8
copy div "976857"
drag, startPoint x: 304, startPoint y: 126, endPoint x: 311, endPoint y: 138, distance: 13.4
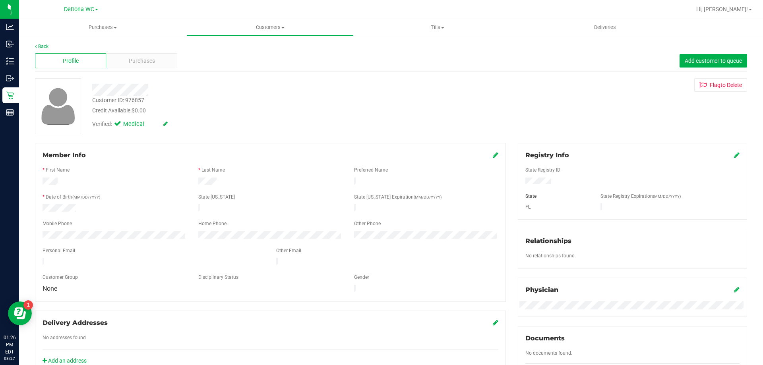
click at [303, 133] on div "Customer ID: 976857 Credit Available: $0.00 Verified: Medical Flag to Delete" at bounding box center [391, 106] width 725 height 56
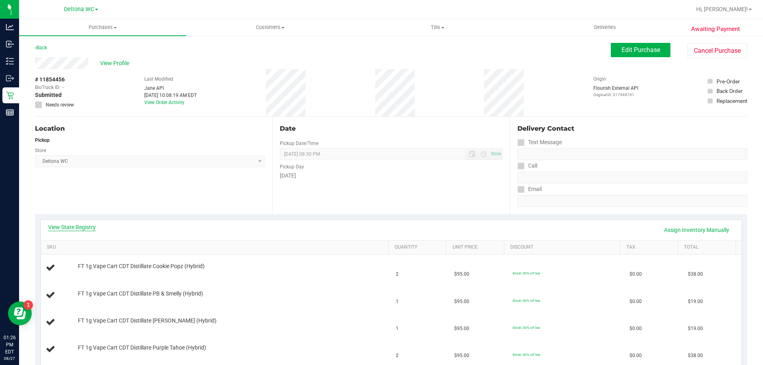
click at [88, 229] on link "View State Registry" at bounding box center [72, 227] width 48 height 8
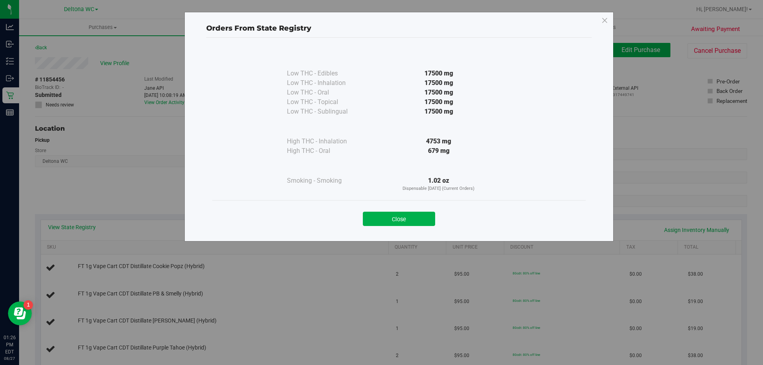
click at [247, 171] on div "Low THC - Edibles 17500 mg Low THC - Inhalation" at bounding box center [399, 125] width 374 height 152
drag, startPoint x: 157, startPoint y: 185, endPoint x: 162, endPoint y: 188, distance: 6.1
click at [157, 185] on div "Orders From State Registry Low THC - Edibles 17500 mg" at bounding box center [385, 127] width 458 height 230
click at [603, 20] on icon at bounding box center [605, 20] width 7 height 13
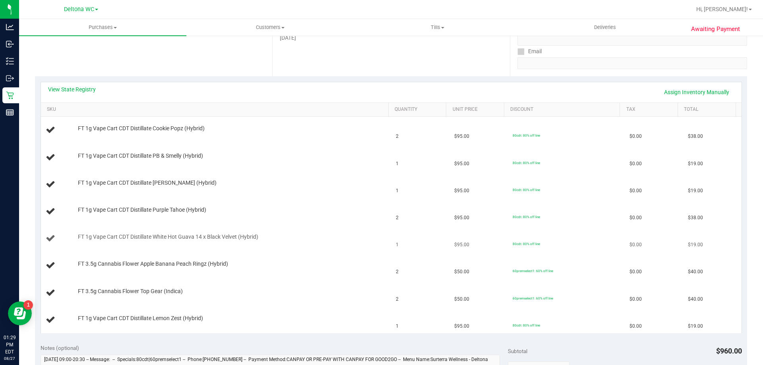
scroll to position [138, 0]
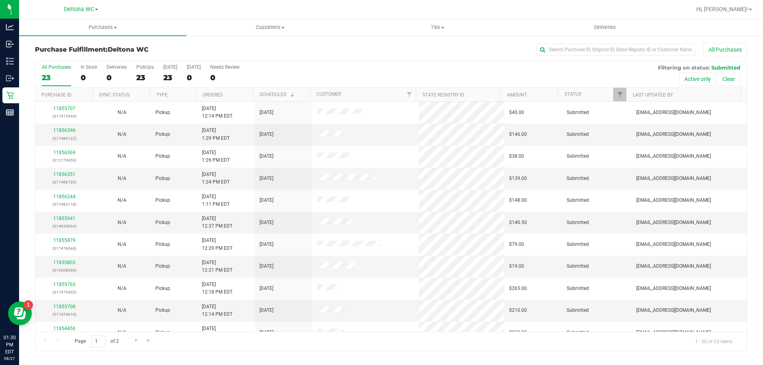
click at [245, 93] on th "Ordered" at bounding box center [224, 95] width 57 height 14
click at [64, 127] on div "11854566 (317452433)" at bounding box center [64, 134] width 48 height 15
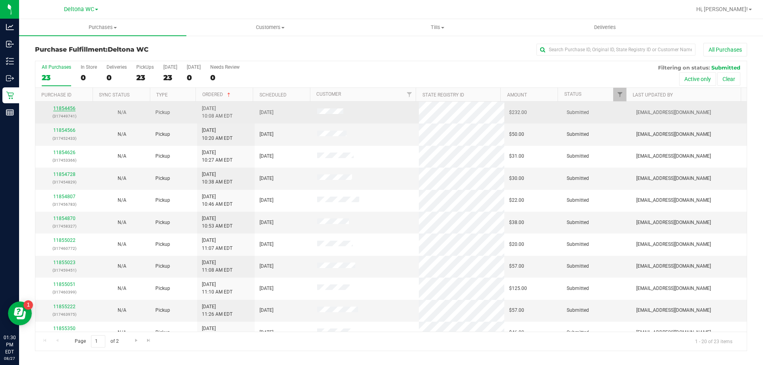
click at [65, 109] on link "11854456" at bounding box center [64, 109] width 22 height 6
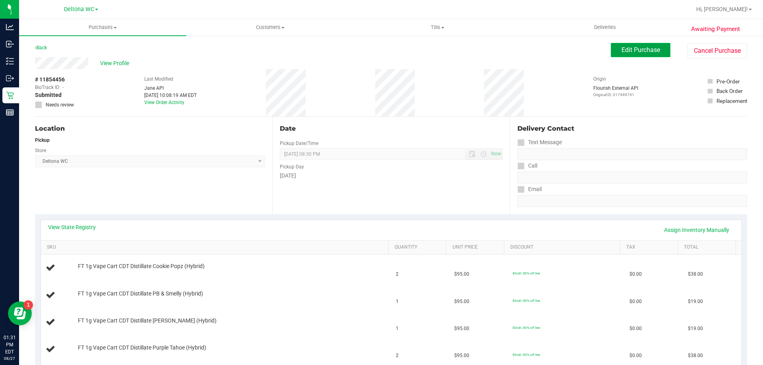
click at [633, 53] on span "Edit Purchase" at bounding box center [641, 50] width 39 height 8
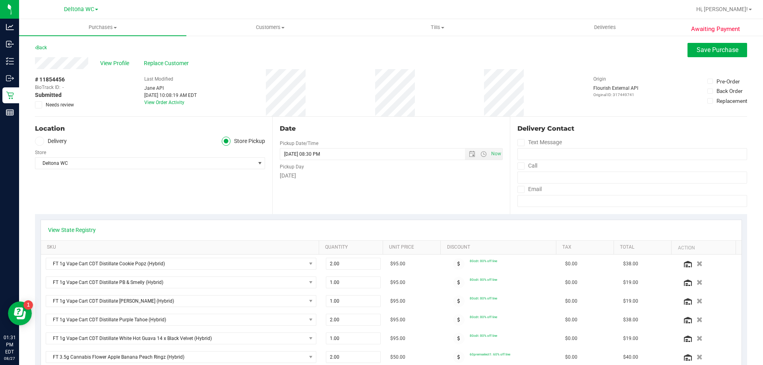
drag, startPoint x: 39, startPoint y: 106, endPoint x: 61, endPoint y: 116, distance: 23.7
click at [40, 105] on icon at bounding box center [38, 105] width 5 height 0
click at [0, 0] on input "Needs review" at bounding box center [0, 0] width 0 height 0
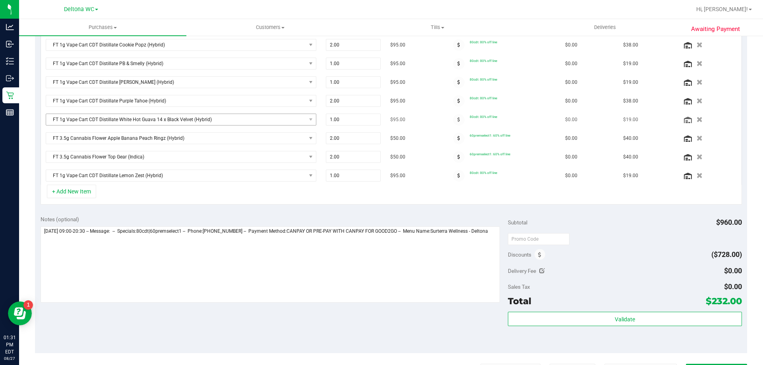
scroll to position [318, 0]
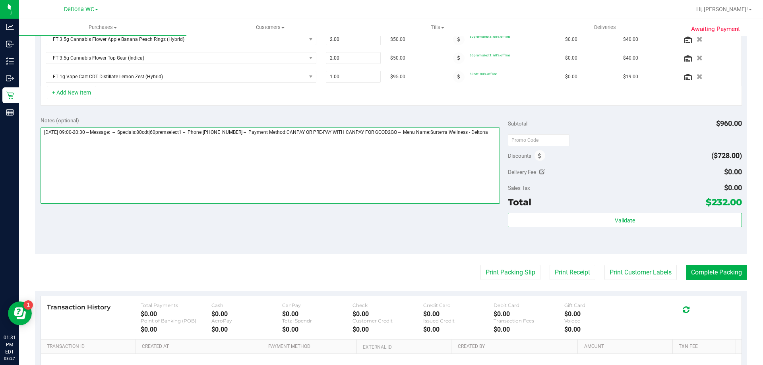
click at [167, 165] on textarea at bounding box center [271, 166] width 460 height 76
click at [44, 130] on textarea at bounding box center [271, 166] width 460 height 76
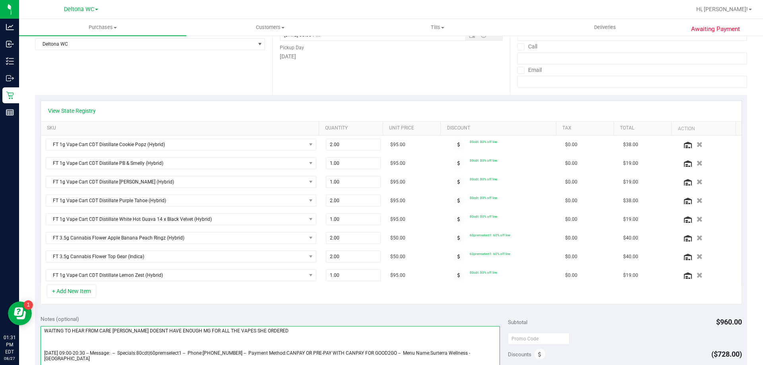
scroll to position [0, 0]
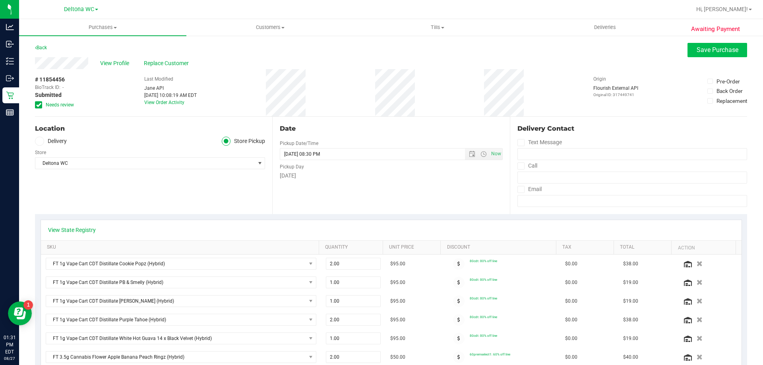
type textarea "WAITING TO HEAR FROM CARE KELLIE DOESNT HAVE ENOUGH MG FOR ALL THE VAPES SHE OR…"
click at [697, 56] on button "Save Purchase" at bounding box center [718, 50] width 60 height 14
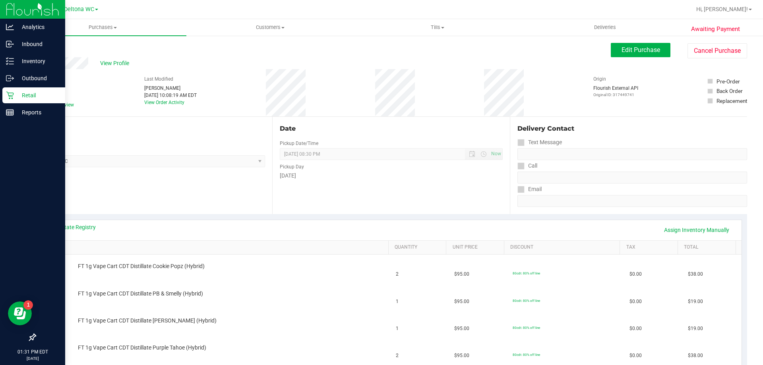
click at [51, 95] on p "Retail" at bounding box center [38, 96] width 48 height 10
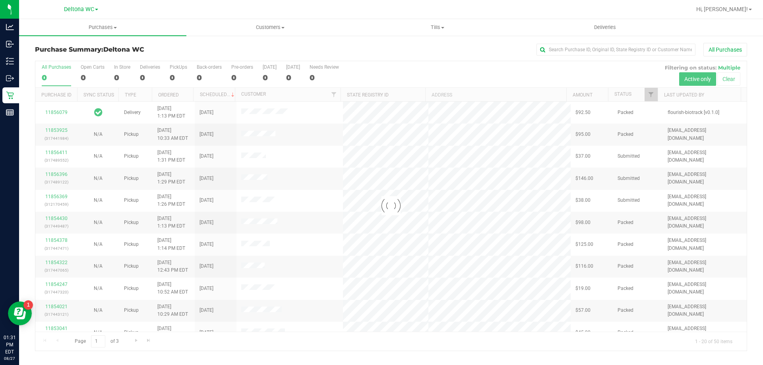
click at [649, 97] on div at bounding box center [391, 206] width 712 height 290
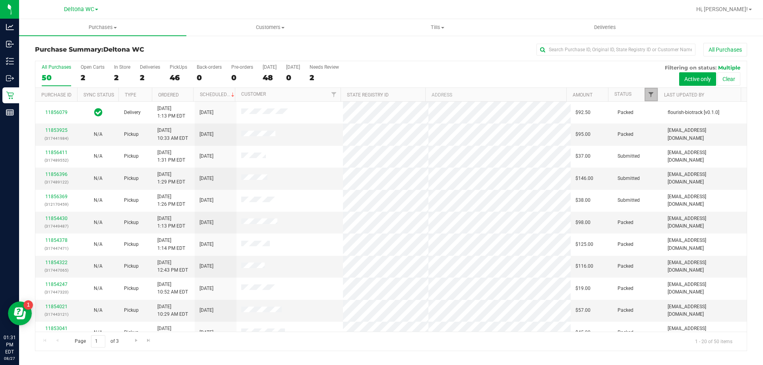
click at [651, 93] on span "Filter" at bounding box center [651, 94] width 6 height 6
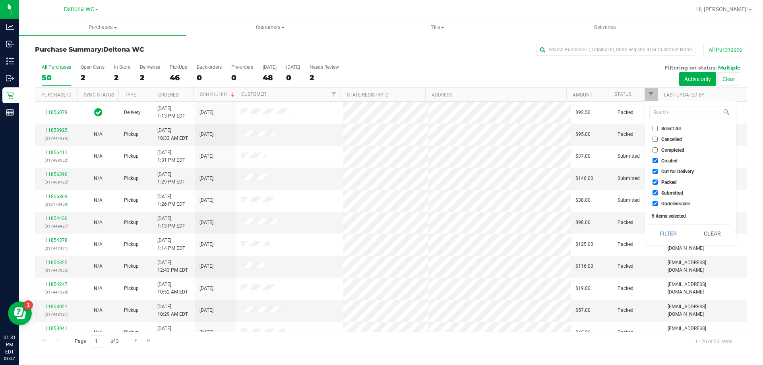
click at [656, 159] on input "Created" at bounding box center [655, 160] width 5 height 5
checkbox input "false"
click at [655, 171] on input "Out for Delivery" at bounding box center [655, 171] width 5 height 5
checkbox input "false"
click at [654, 180] on input "Packed" at bounding box center [655, 182] width 5 height 5
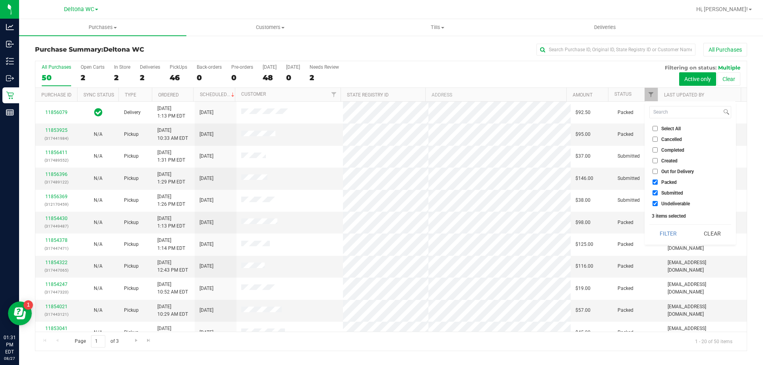
checkbox input "false"
click at [655, 203] on input "Undeliverable" at bounding box center [655, 203] width 5 height 5
checkbox input "false"
drag, startPoint x: 668, startPoint y: 234, endPoint x: 669, endPoint y: 238, distance: 4.2
click at [666, 235] on button "Filter" at bounding box center [669, 233] width 38 height 17
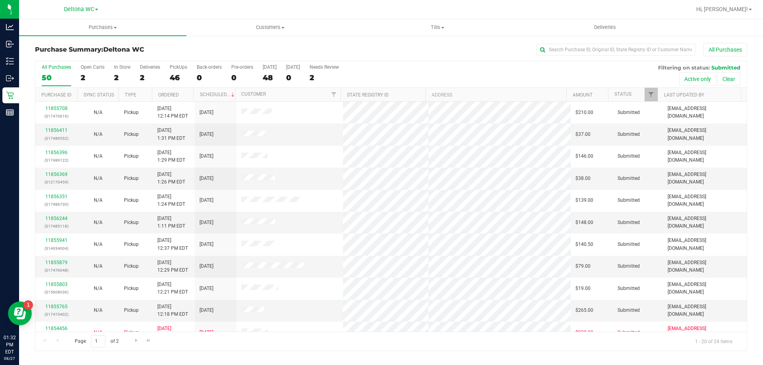
click at [191, 96] on th "Ordered" at bounding box center [173, 95] width 42 height 14
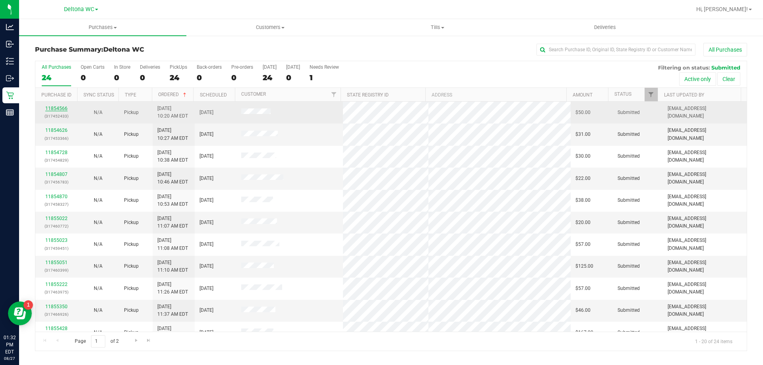
click at [60, 110] on link "11854566" at bounding box center [56, 109] width 22 height 6
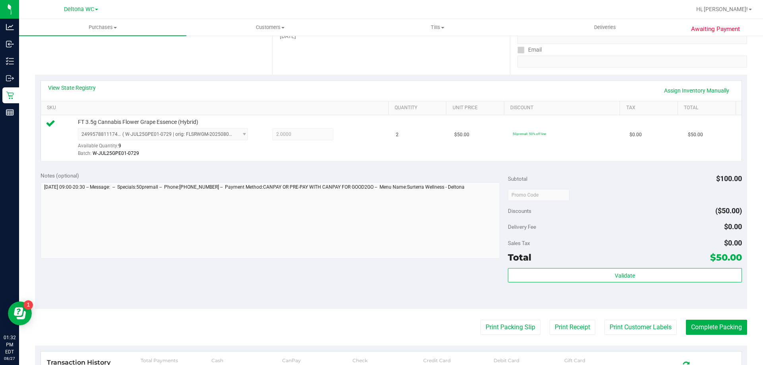
scroll to position [159, 0]
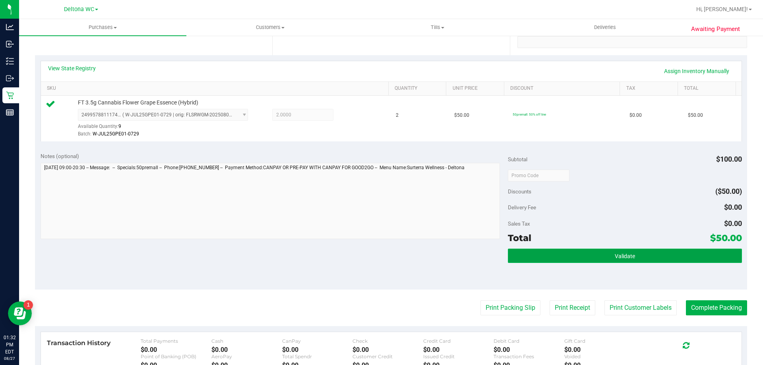
click at [569, 260] on button "Validate" at bounding box center [625, 256] width 234 height 14
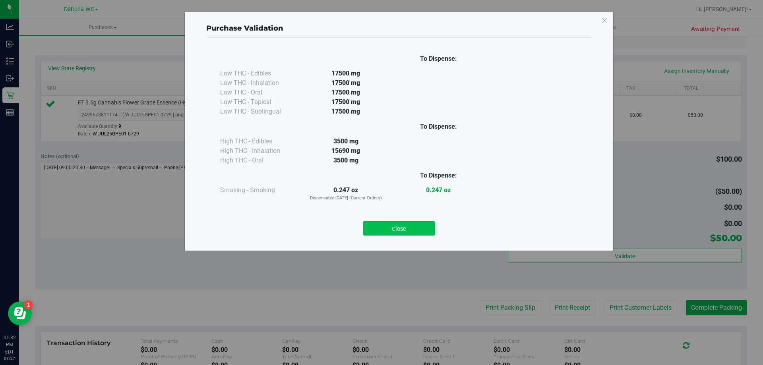
click at [416, 225] on button "Close" at bounding box center [399, 228] width 72 height 14
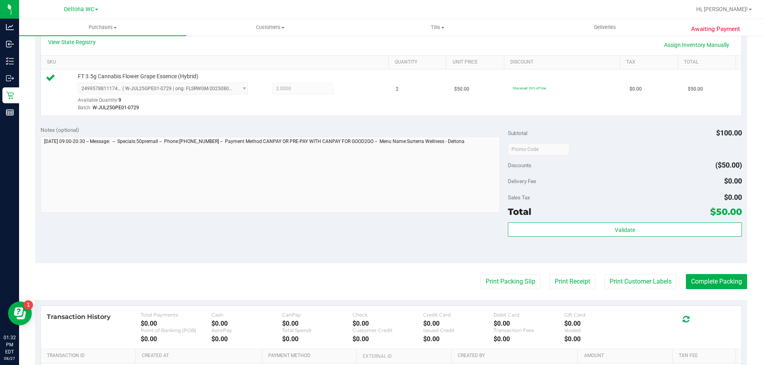
scroll to position [199, 0]
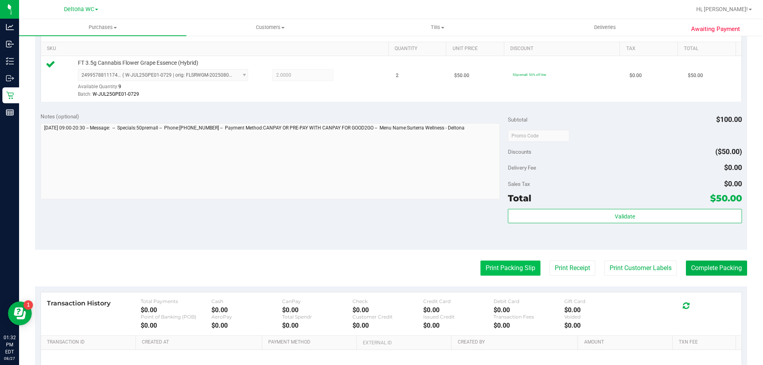
click at [490, 270] on button "Print Packing Slip" at bounding box center [511, 268] width 60 height 15
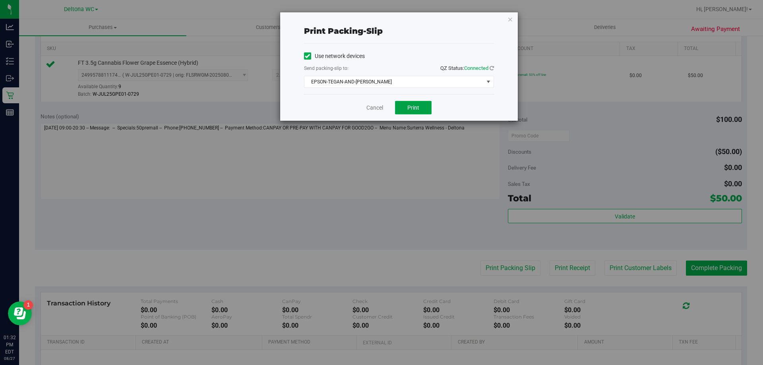
click at [416, 105] on span "Print" at bounding box center [414, 108] width 12 height 6
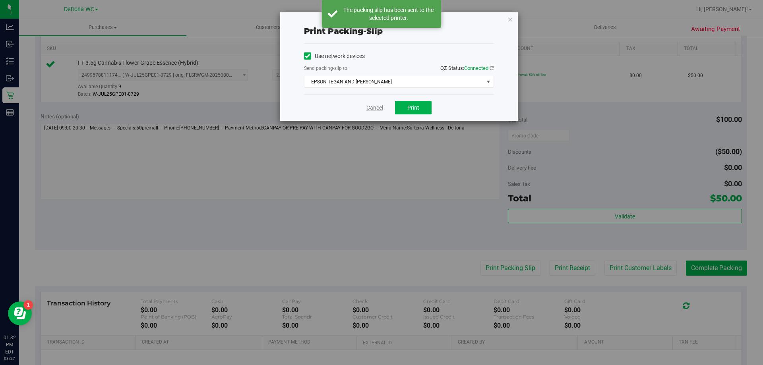
click at [371, 109] on link "Cancel" at bounding box center [375, 108] width 17 height 8
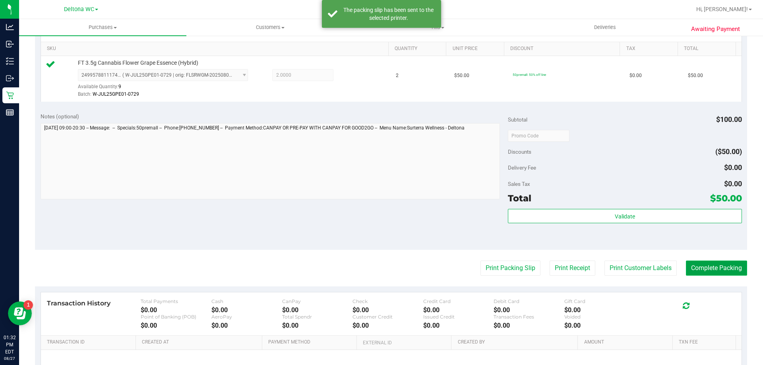
click at [697, 264] on button "Complete Packing" at bounding box center [716, 268] width 61 height 15
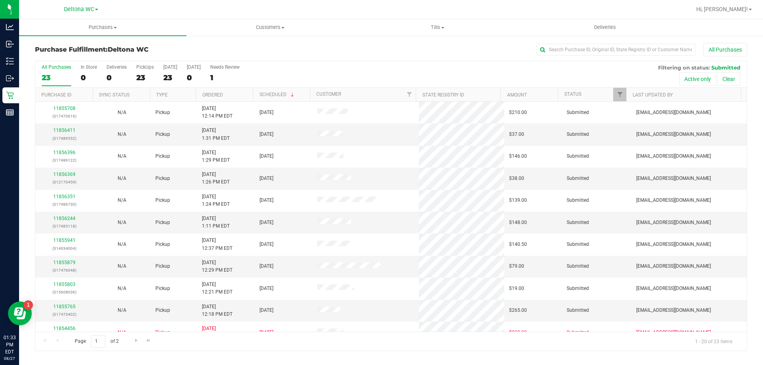
click at [245, 95] on th "Ordered" at bounding box center [224, 95] width 57 height 14
click at [65, 132] on link "11854728" at bounding box center [64, 131] width 22 height 6
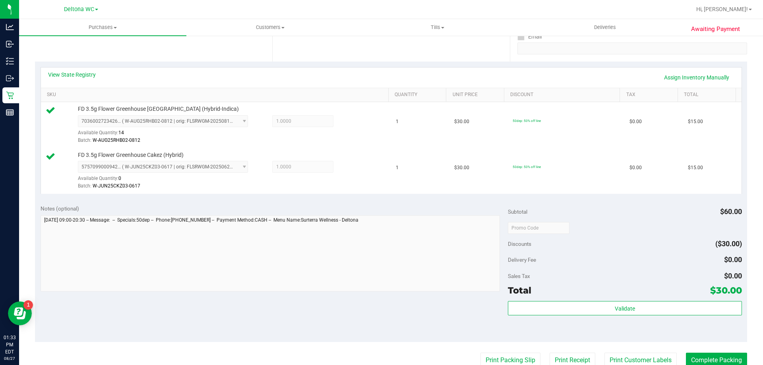
scroll to position [199, 0]
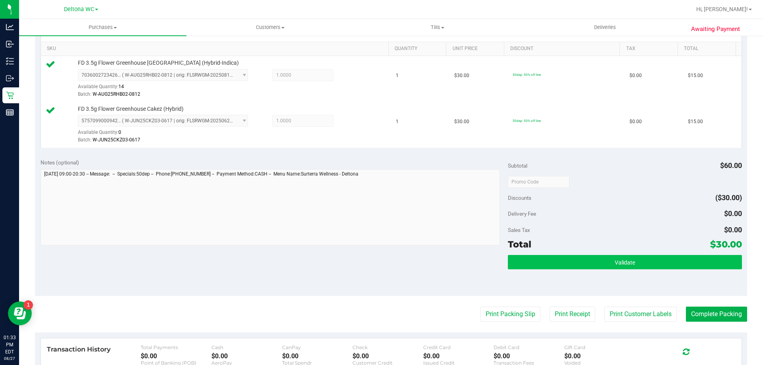
click at [599, 269] on div "Validate" at bounding box center [625, 262] width 234 height 15
click at [598, 266] on button "Validate" at bounding box center [625, 262] width 234 height 14
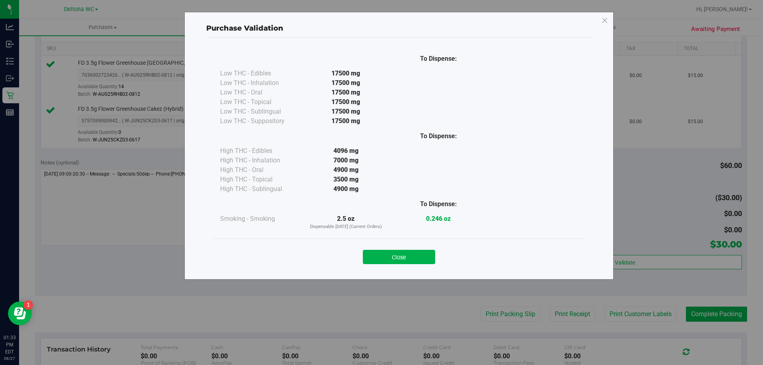
click at [389, 255] on button "Close" at bounding box center [399, 257] width 72 height 14
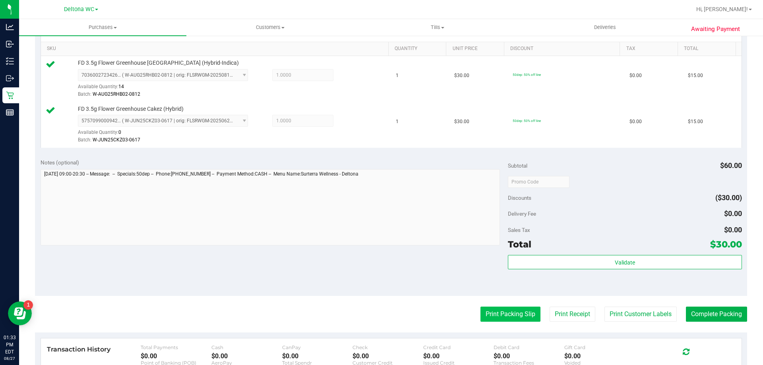
click at [503, 307] on button "Print Packing Slip" at bounding box center [511, 314] width 60 height 15
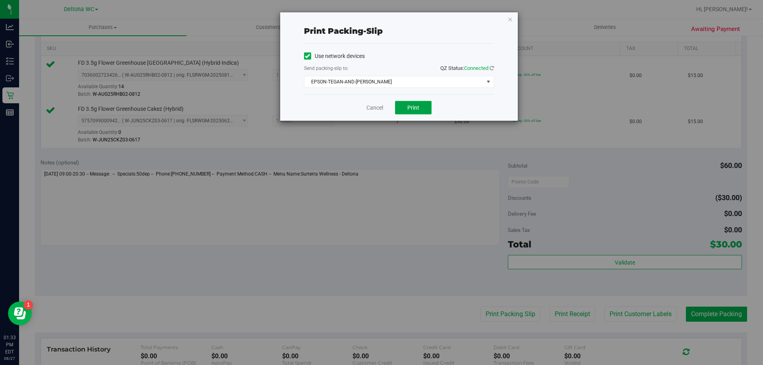
click at [414, 108] on span "Print" at bounding box center [414, 108] width 12 height 6
drag, startPoint x: 377, startPoint y: 107, endPoint x: 389, endPoint y: 117, distance: 15.8
click at [377, 107] on link "Cancel" at bounding box center [375, 108] width 17 height 8
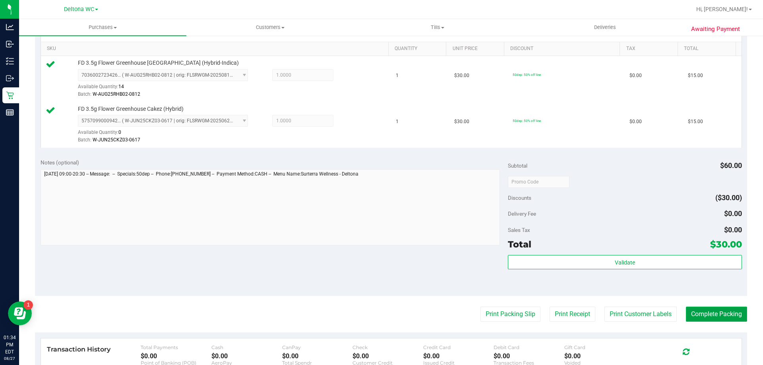
click at [700, 312] on button "Complete Packing" at bounding box center [716, 314] width 61 height 15
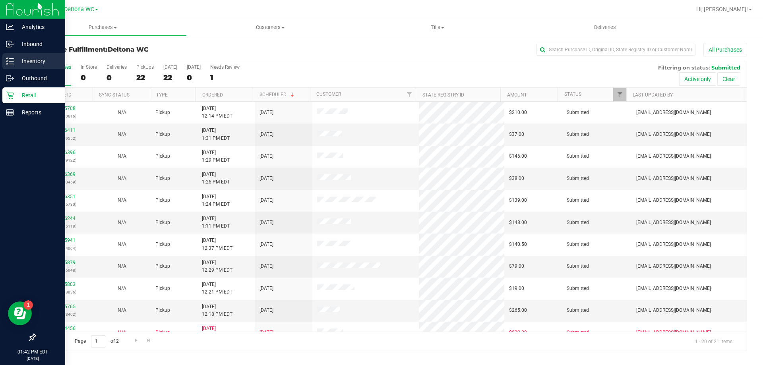
click at [26, 63] on p "Inventory" at bounding box center [38, 61] width 48 height 10
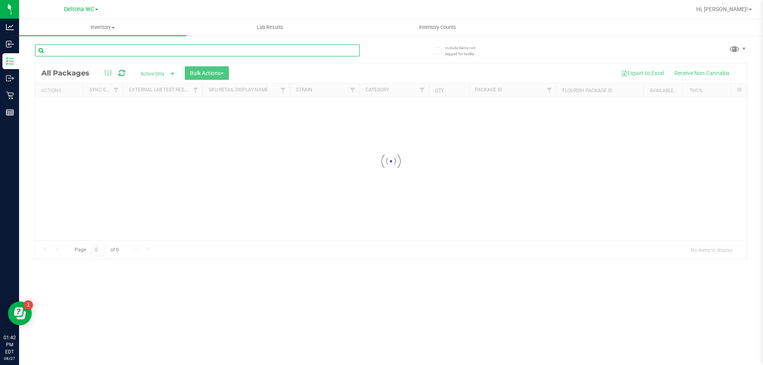
click at [156, 49] on input "text" at bounding box center [197, 51] width 325 height 12
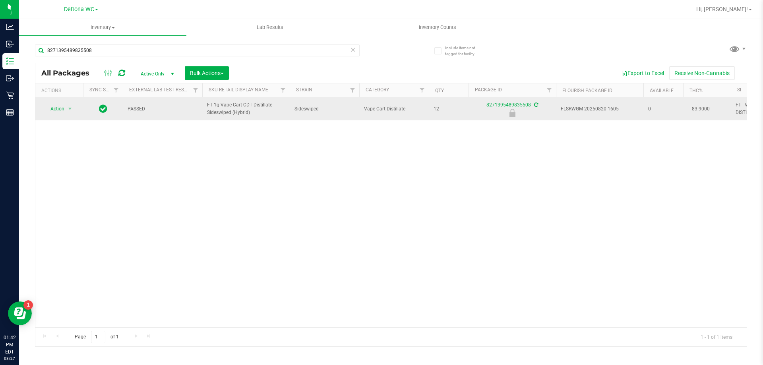
click at [225, 117] on span "FT 1g Vape Cart CDT Distillate Sideswiped (Hybrid)" at bounding box center [246, 108] width 78 height 15
click at [225, 116] on span "FT 1g Vape Cart CDT Distillate Sideswiped (Hybrid)" at bounding box center [246, 108] width 78 height 15
click at [225, 117] on span "FT 1g Vape Cart CDT Distillate Sideswiped (Hybrid)" at bounding box center [246, 108] width 78 height 15
copy tr "FT 1g Vape Cart CDT Distillate Sideswiped (Hybrid)"
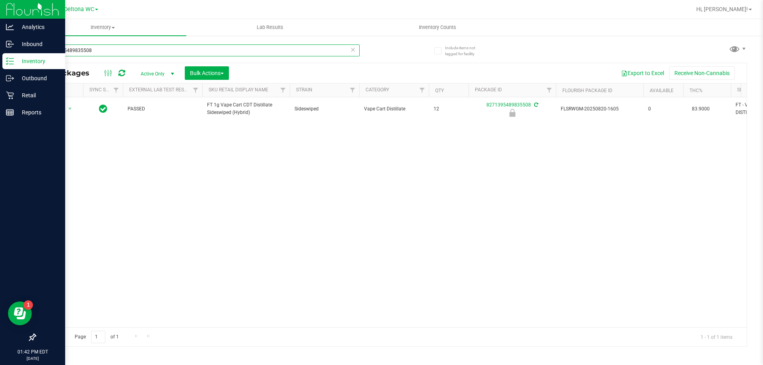
drag, startPoint x: 75, startPoint y: 49, endPoint x: 0, endPoint y: 55, distance: 75.0
click at [0, 57] on div "Analytics Inbound Inventory Outbound Retail Reports 01:42 PM EDT 08/27/2025 08/…" at bounding box center [381, 182] width 763 height 365
paste input "FT 1g Vape Cart CDT Distillate Sideswiped (Hybrid)"
type input "FT 1g Vape Cart CDT Distillate Sideswiped (Hybrid)"
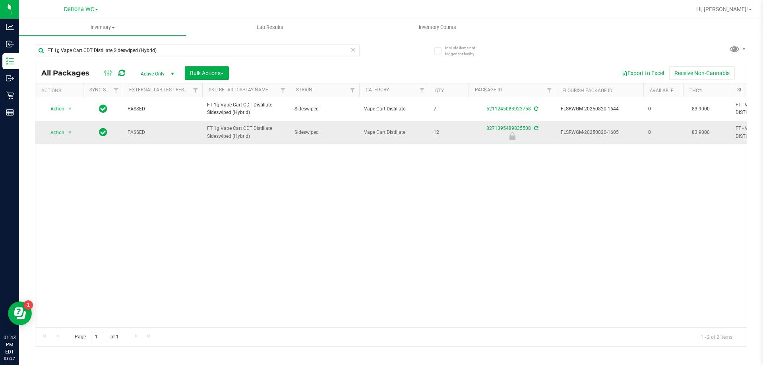
click at [56, 135] on td "Action Action Edit attributes Global inventory Locate package Package audit log…" at bounding box center [59, 132] width 48 height 23
click at [60, 138] on span "Action" at bounding box center [53, 132] width 21 height 11
drag, startPoint x: 60, startPoint y: 227, endPoint x: 58, endPoint y: 94, distance: 133.2
click at [60, 230] on li "Unlock package" at bounding box center [69, 236] width 51 height 12
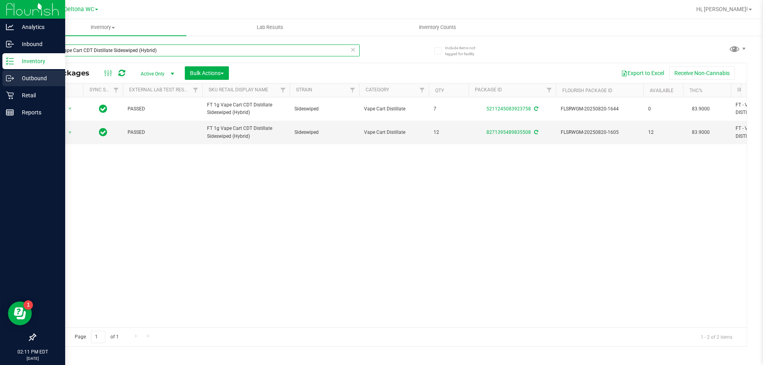
drag, startPoint x: 180, startPoint y: 56, endPoint x: 0, endPoint y: 82, distance: 182.0
click at [0, 83] on div "Analytics Inbound Inventory Outbound Retail Reports 02:11 PM EDT 08/27/2025 08/…" at bounding box center [381, 182] width 763 height 365
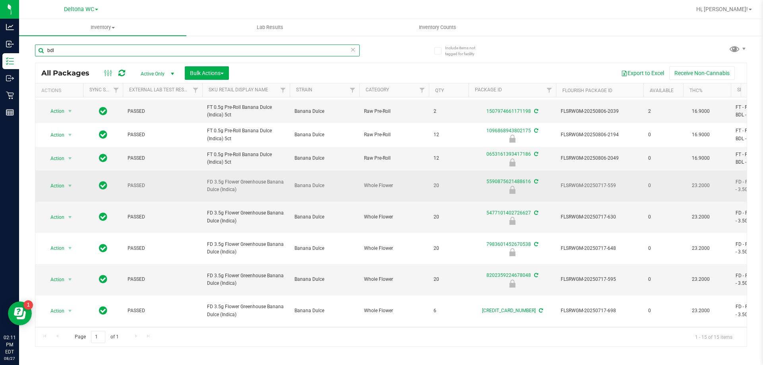
scroll to position [119, 0]
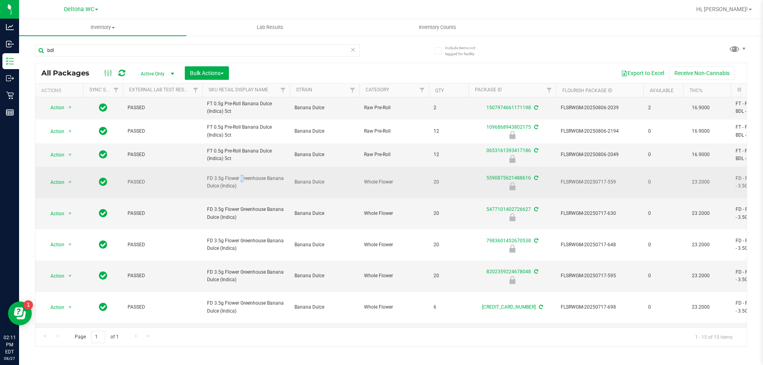
click at [222, 177] on span "FD 3.5g Flower Greenhouse Banana Dulce (Indica)" at bounding box center [246, 182] width 78 height 15
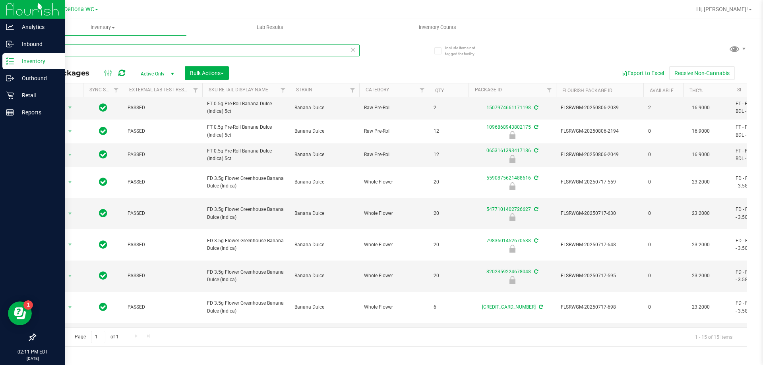
drag, startPoint x: 60, startPoint y: 52, endPoint x: 0, endPoint y: 60, distance: 60.7
click at [0, 60] on div "Analytics Inbound Inventory Outbound Retail Reports 02:11 PM EDT 08/27/2025 08/…" at bounding box center [381, 182] width 763 height 365
paste input "FD 3.5g Flower Greenhouse Banana Dulce (Indica)"
type input "FD 3.5g Flower Greenhouse Banana Dulce (Indica)"
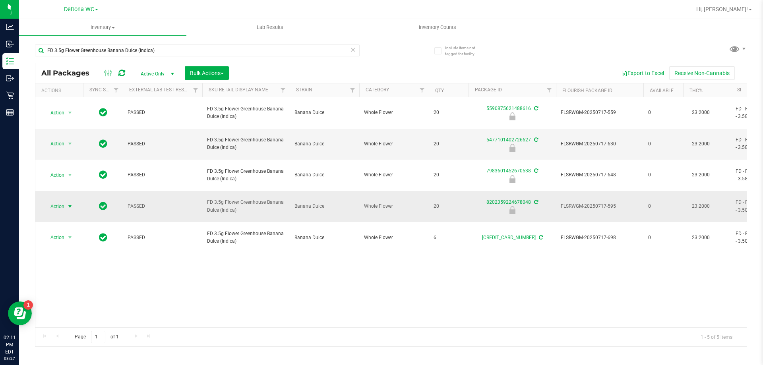
click at [68, 204] on span "select" at bounding box center [70, 207] width 6 height 6
drag, startPoint x: 58, startPoint y: 264, endPoint x: 93, endPoint y: 253, distance: 35.8
click at [58, 268] on li "Unlock package" at bounding box center [69, 274] width 51 height 12
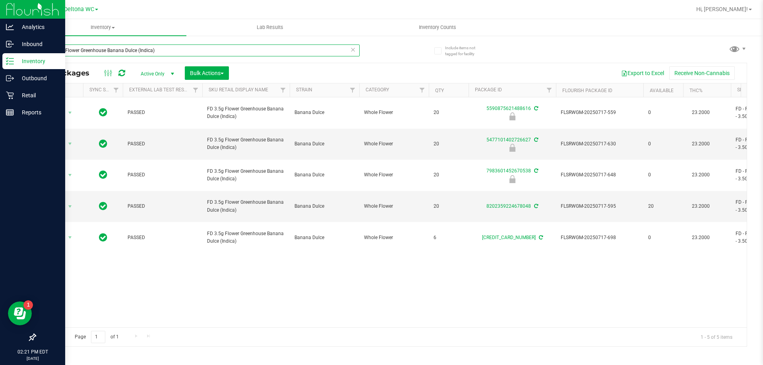
drag, startPoint x: 161, startPoint y: 53, endPoint x: 0, endPoint y: 63, distance: 161.8
click at [0, 63] on div "Analytics Inbound Inventory Outbound Retail Reports 02:21 PM EDT 08/27/2025 08/…" at bounding box center [381, 182] width 763 height 365
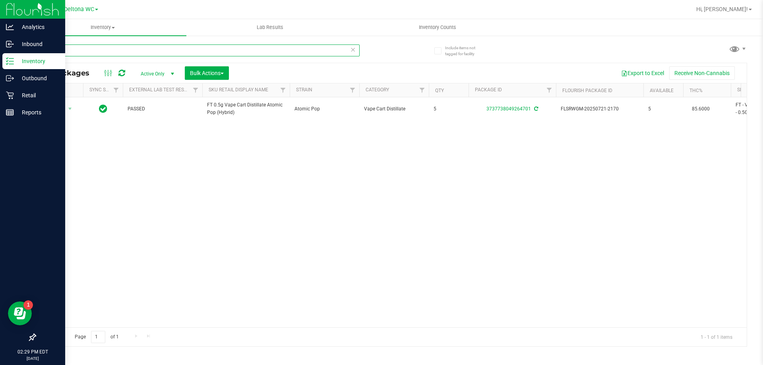
drag, startPoint x: 85, startPoint y: 49, endPoint x: 0, endPoint y: 60, distance: 85.9
click at [0, 60] on div "Analytics Inbound Inventory Outbound Retail Reports 02:29 PM EDT 08/27/2025 08/…" at bounding box center [381, 182] width 763 height 365
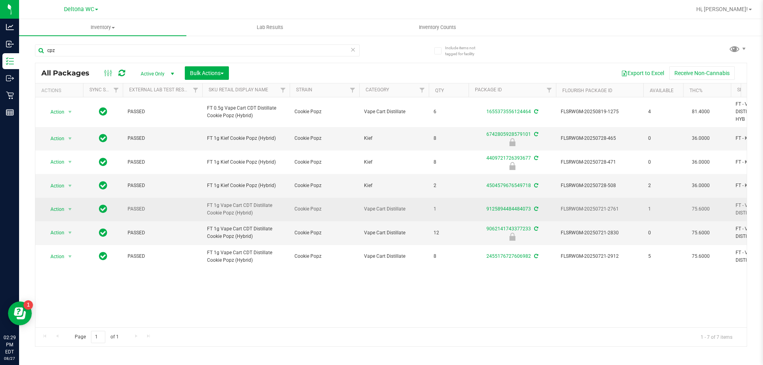
click at [235, 210] on span "FT 1g Vape Cart CDT Distillate Cookie Popz (Hybrid)" at bounding box center [246, 209] width 78 height 15
copy tr "FT 1g Vape Cart CDT Distillate Cookie Popz (Hybrid)"
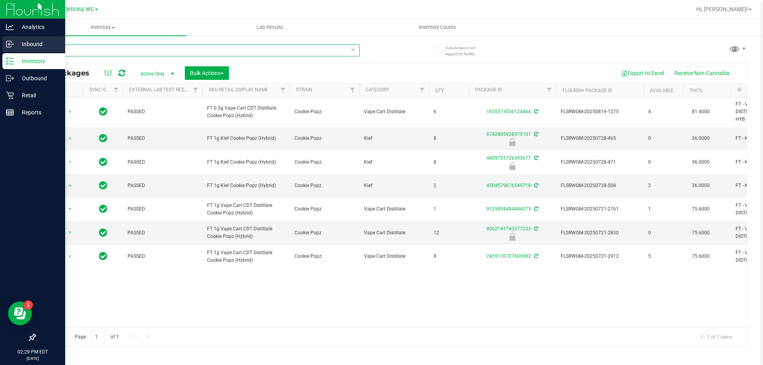
drag, startPoint x: 108, startPoint y: 47, endPoint x: 0, endPoint y: 46, distance: 107.8
click at [0, 46] on div "Analytics Inbound Inventory Outbound Retail Reports 02:29 PM EDT 08/27/2025 08/…" at bounding box center [381, 182] width 763 height 365
paste input "FT 1g Vape Cart CDT Distillate Cookie Popz (Hybrid)"
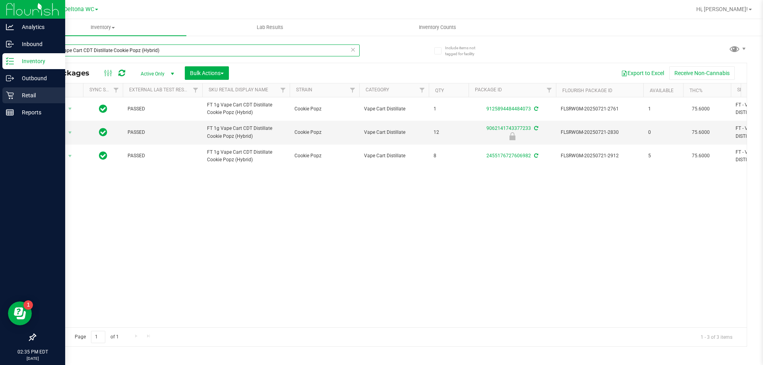
drag, startPoint x: 169, startPoint y: 51, endPoint x: 0, endPoint y: 96, distance: 175.4
click at [0, 96] on div "Analytics Inbound Inventory Outbound Retail Reports 02:35 PM EDT 08/27/2025 08/…" at bounding box center [381, 182] width 763 height 365
type input "dot"
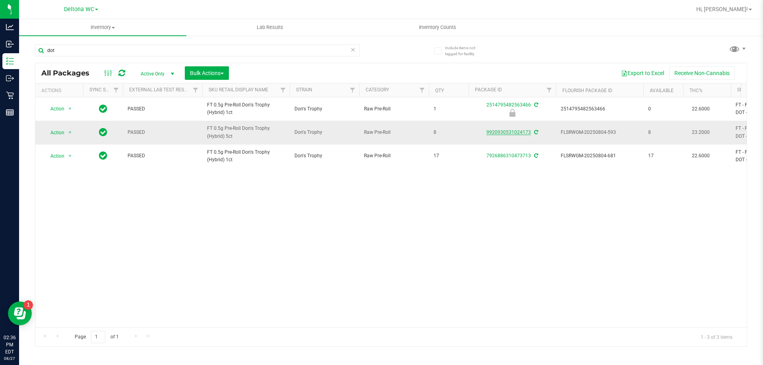
click at [504, 130] on link "9920930531024173" at bounding box center [509, 133] width 45 height 6
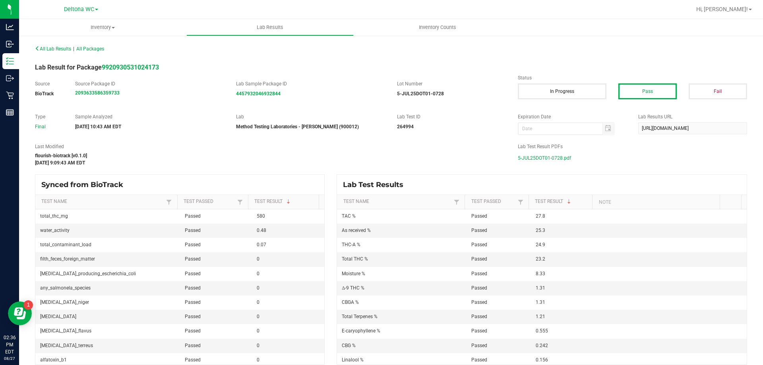
click at [542, 157] on span "5-JUL25DOT01-0728.pdf" at bounding box center [544, 158] width 53 height 12
click at [103, 47] on span "All Packages" at bounding box center [90, 49] width 28 height 6
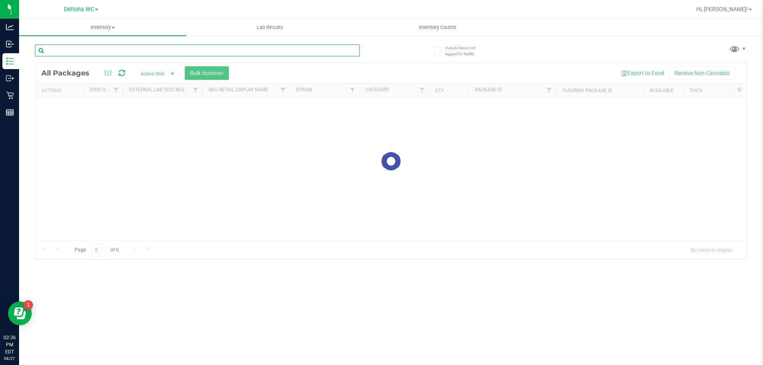
click at [113, 52] on input "text" at bounding box center [197, 51] width 325 height 12
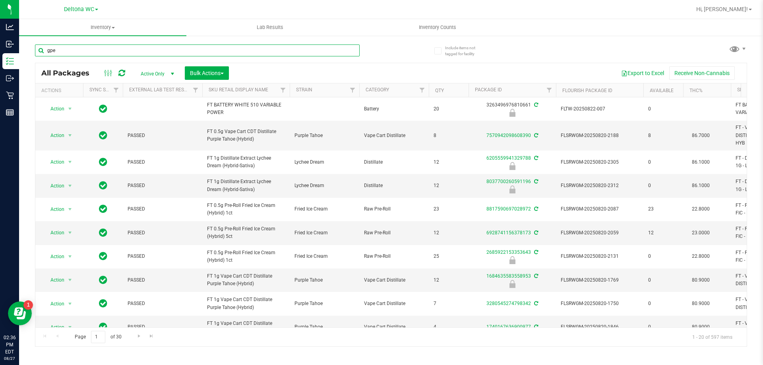
type input "gpe"
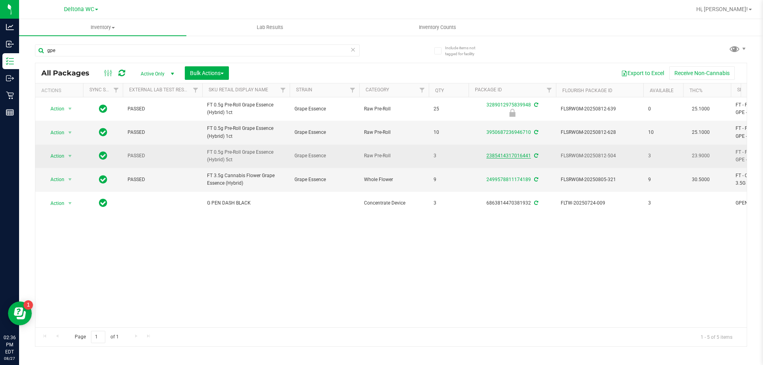
click at [510, 154] on link "2385414317016441" at bounding box center [509, 156] width 45 height 6
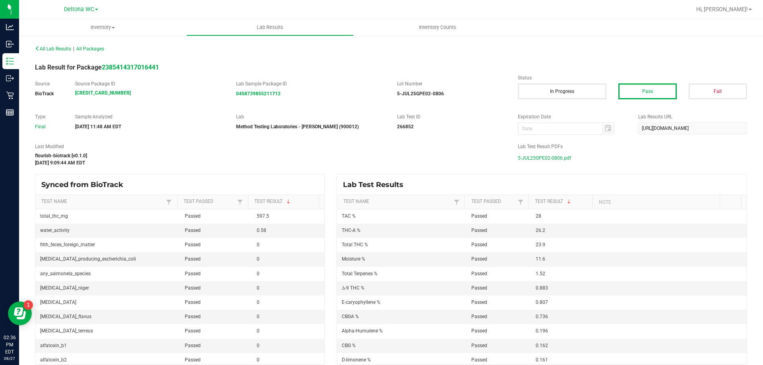
click at [542, 159] on span "5-JUL25GPE02-0806.pdf" at bounding box center [544, 158] width 53 height 12
click at [103, 47] on span "All Packages" at bounding box center [90, 49] width 28 height 6
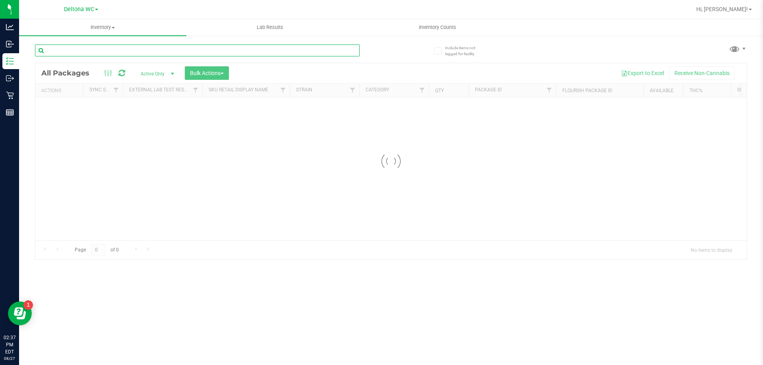
click at [136, 53] on div "Inventory All packages All inventory Waste log Create inventory Lab Results Inv…" at bounding box center [391, 192] width 744 height 346
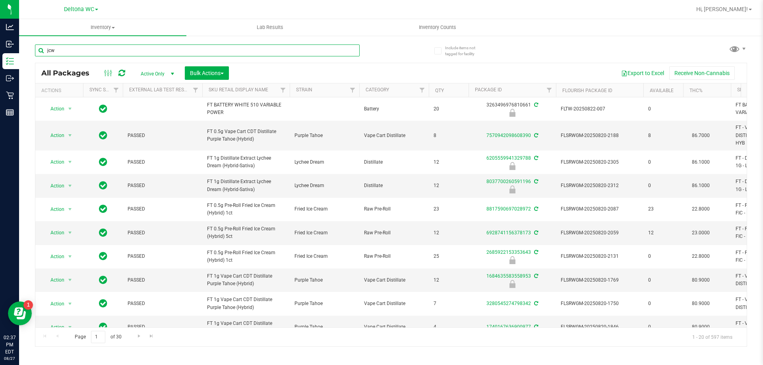
type input "jcw"
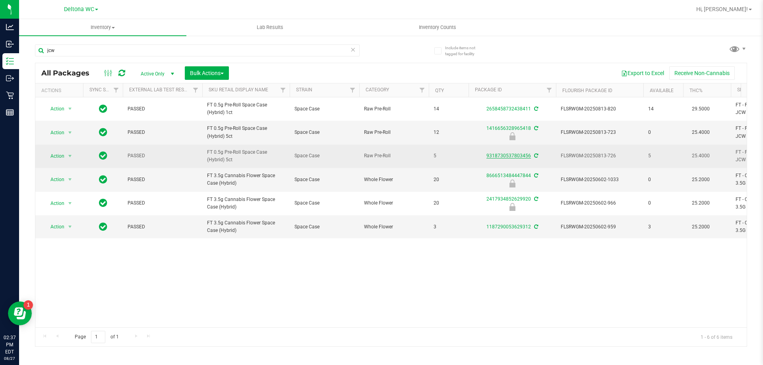
click at [502, 153] on link "9318730537803456" at bounding box center [509, 156] width 45 height 6
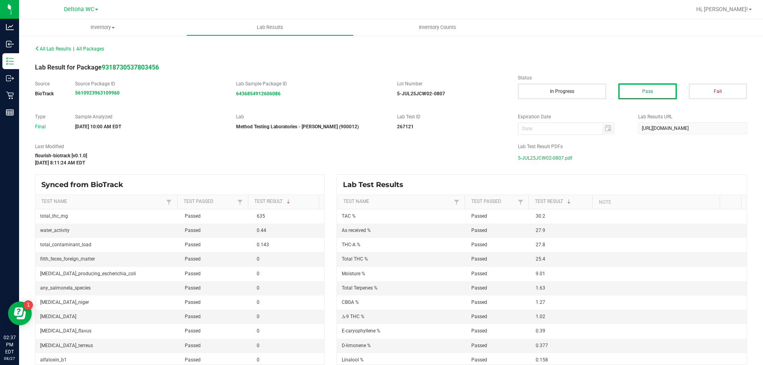
click at [540, 160] on span "5-JUL25JCW02-0807.pdf" at bounding box center [545, 158] width 54 height 12
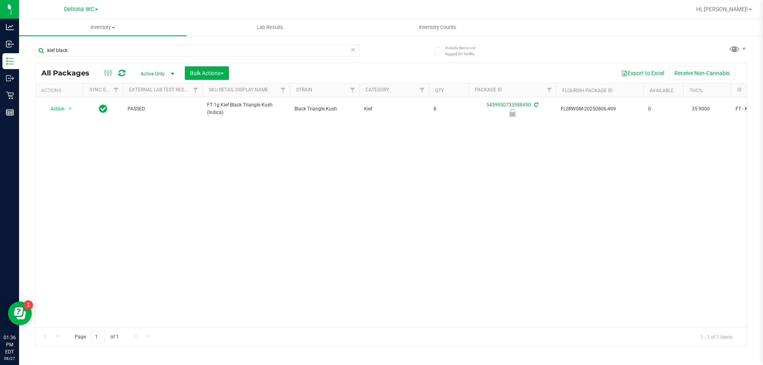
drag, startPoint x: 132, startPoint y: 53, endPoint x: 137, endPoint y: 79, distance: 26.0
click at [0, 63] on div "Analytics Inbound Inventory Outbound Retail Reports 01:36 PM EDT 08/27/2025 08/…" at bounding box center [381, 182] width 763 height 365
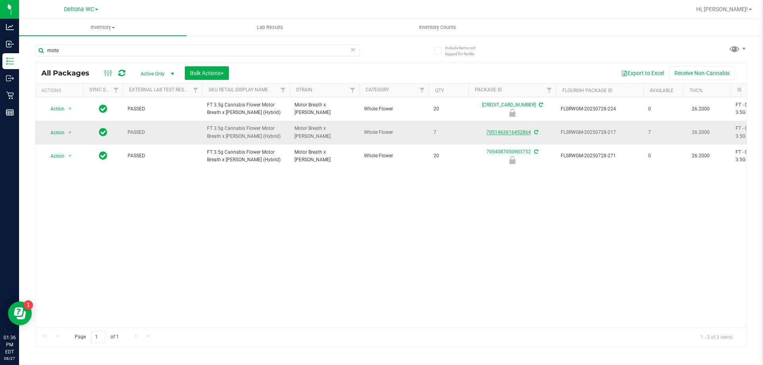
type input "moto"
click at [495, 133] on link "7051463616452864" at bounding box center [509, 133] width 45 height 6
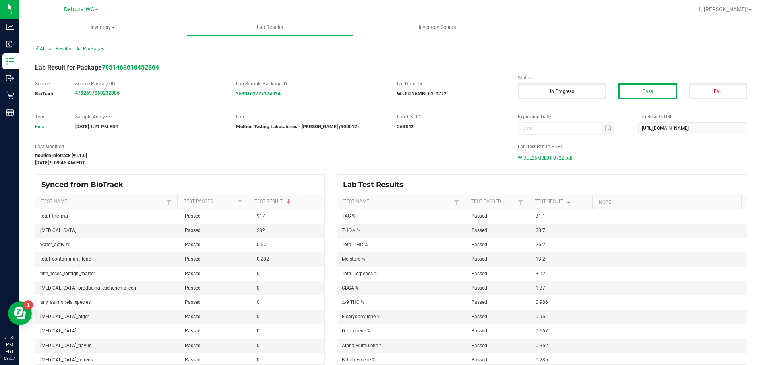
click at [533, 157] on span "W-JUL25MBL01-0722.pdf" at bounding box center [545, 158] width 55 height 12
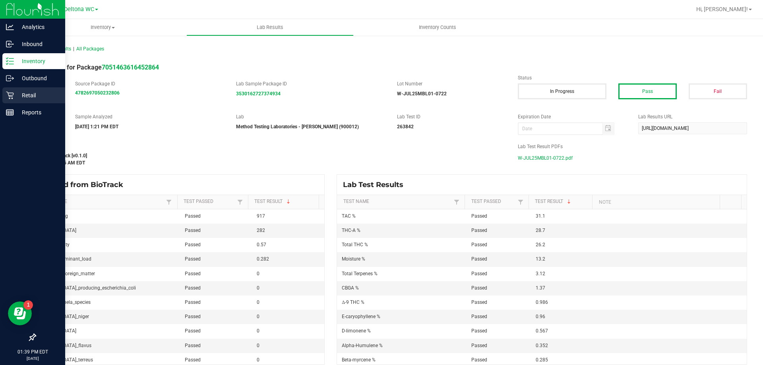
click at [39, 95] on p "Retail" at bounding box center [38, 96] width 48 height 10
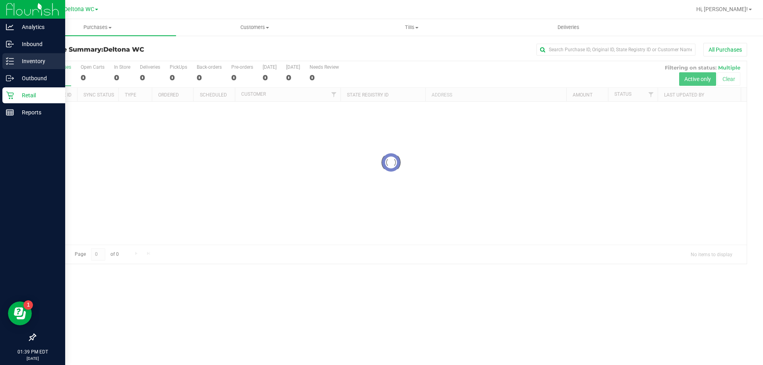
drag, startPoint x: 43, startPoint y: 62, endPoint x: 47, endPoint y: 62, distance: 4.4
click at [44, 62] on p "Inventory" at bounding box center [38, 61] width 48 height 10
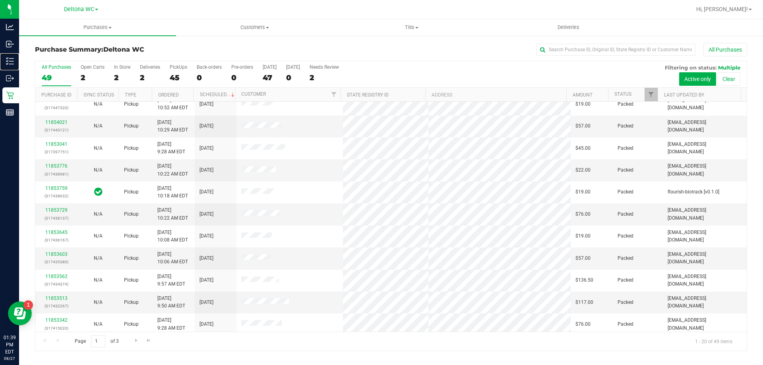
scroll to position [210, 0]
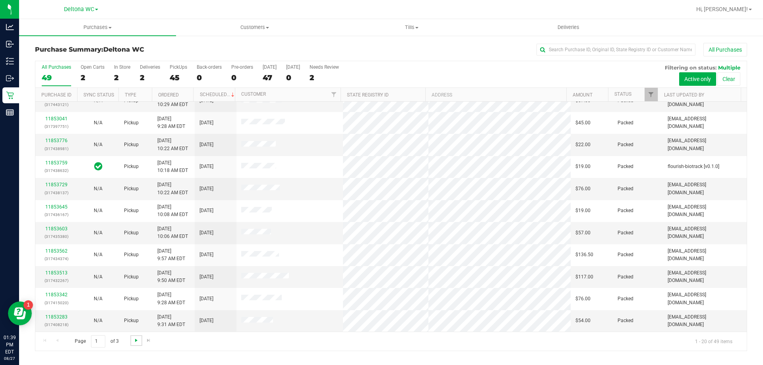
click at [137, 339] on span "Go to the next page" at bounding box center [136, 341] width 6 height 6
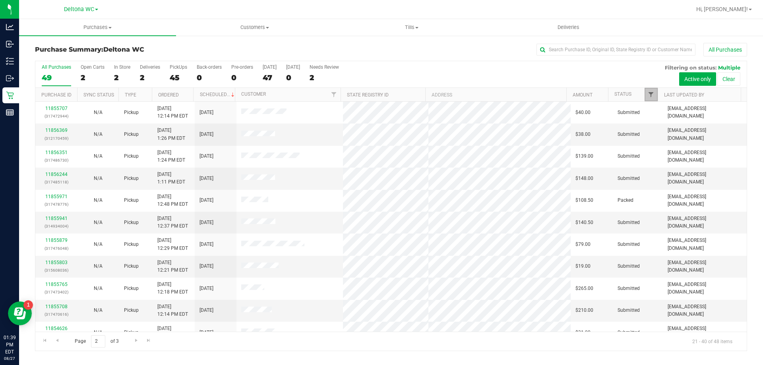
click at [649, 94] on span "Filter" at bounding box center [651, 94] width 6 height 6
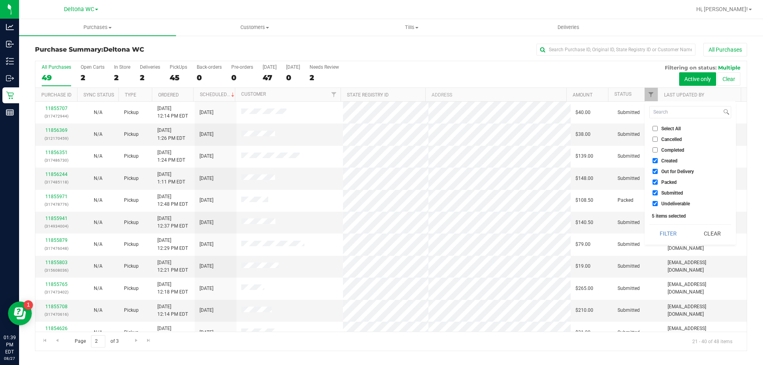
click at [656, 161] on input "Created" at bounding box center [655, 160] width 5 height 5
checkbox input "false"
drag, startPoint x: 656, startPoint y: 169, endPoint x: 656, endPoint y: 177, distance: 8.0
click at [656, 170] on input "Out for Delivery" at bounding box center [655, 171] width 5 height 5
checkbox input "false"
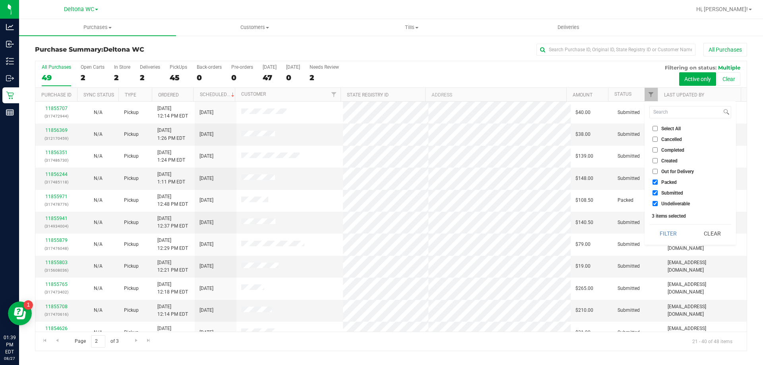
click at [655, 184] on input "Packed" at bounding box center [655, 182] width 5 height 5
checkbox input "false"
click at [655, 203] on input "Undeliverable" at bounding box center [655, 203] width 5 height 5
checkbox input "false"
click at [668, 230] on button "Filter" at bounding box center [669, 233] width 38 height 17
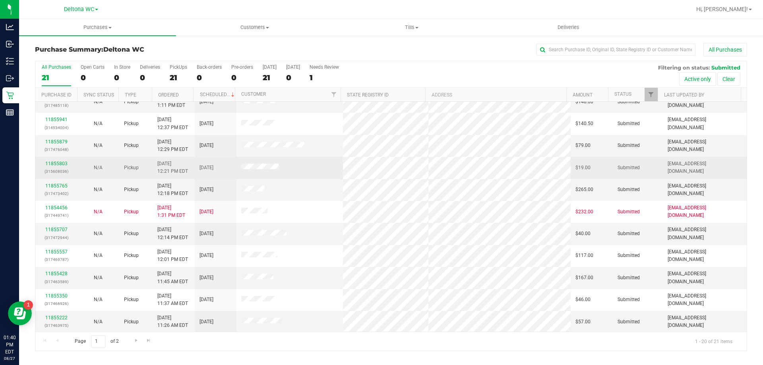
scroll to position [199, 0]
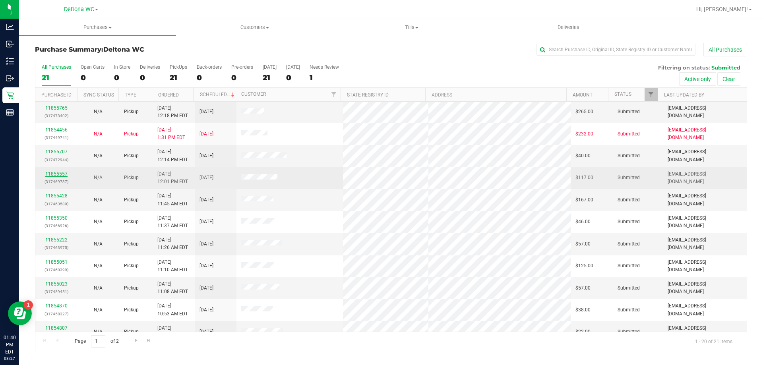
click at [49, 176] on link "11855557" at bounding box center [56, 174] width 22 height 6
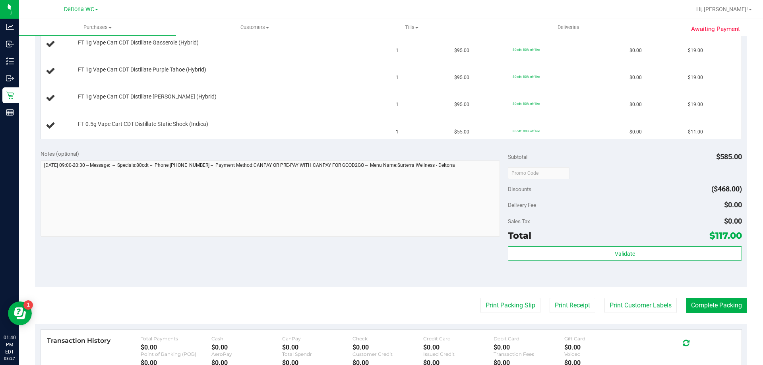
scroll to position [398, 0]
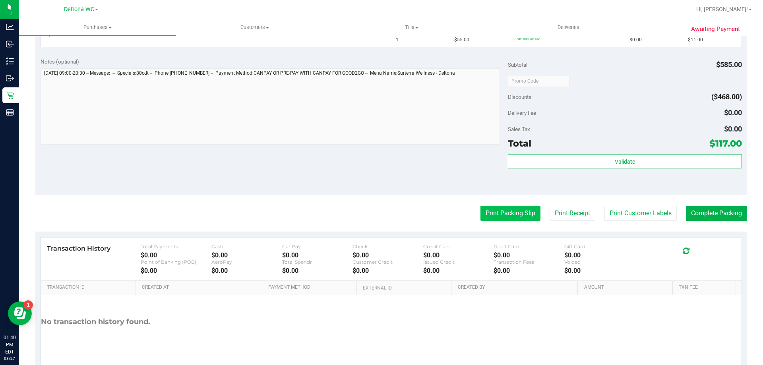
click at [515, 214] on button "Print Packing Slip" at bounding box center [511, 213] width 60 height 15
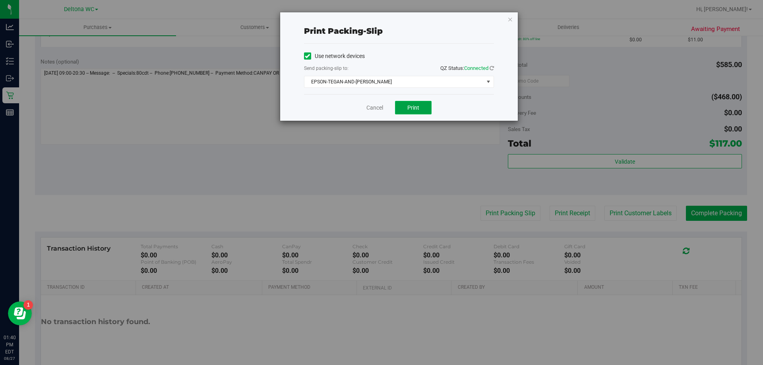
click at [404, 107] on button "Print" at bounding box center [413, 108] width 37 height 14
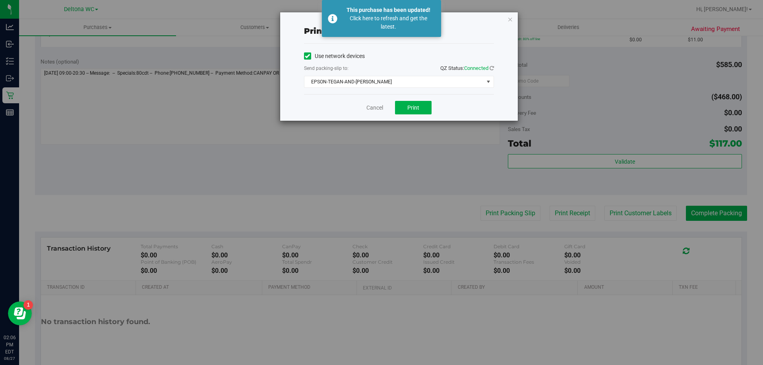
click at [367, 102] on div "Cancel Print" at bounding box center [399, 107] width 190 height 27
click at [368, 105] on link "Cancel" at bounding box center [375, 108] width 17 height 8
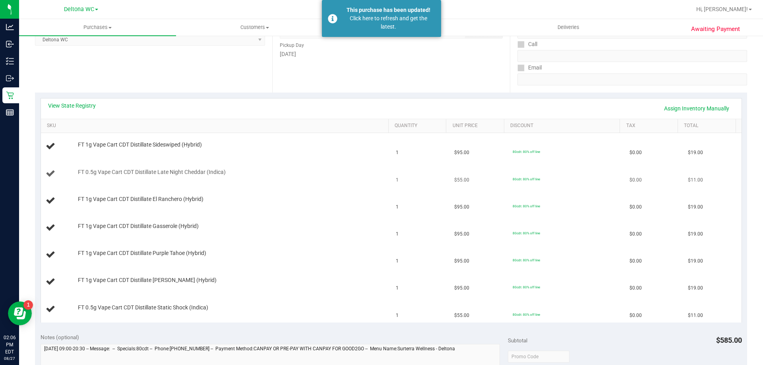
scroll to position [0, 0]
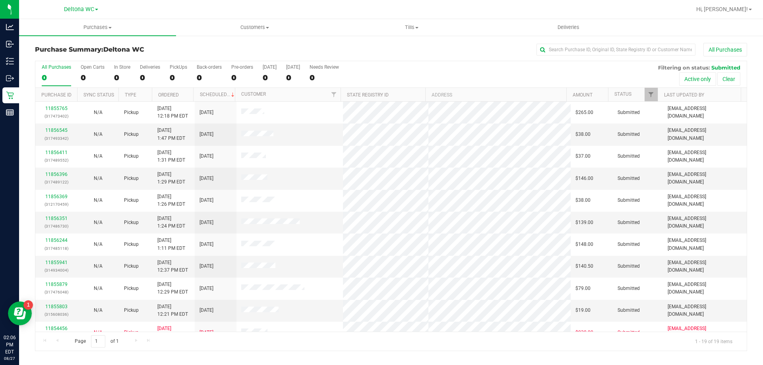
click at [185, 92] on th "Ordered" at bounding box center [173, 95] width 42 height 14
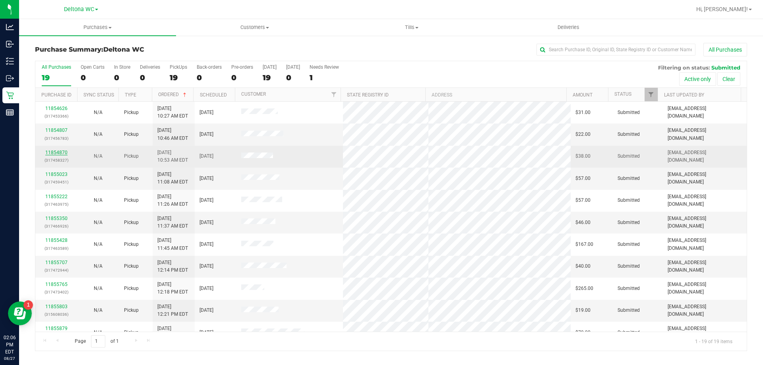
click at [57, 152] on link "11854870" at bounding box center [56, 153] width 22 height 6
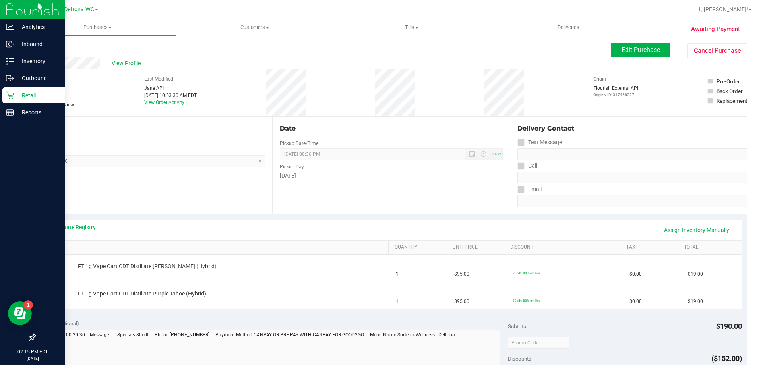
click at [16, 95] on p "Retail" at bounding box center [38, 96] width 48 height 10
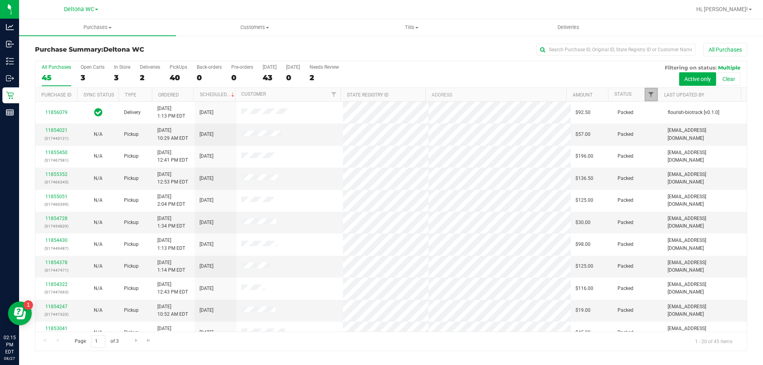
click at [651, 97] on span "Filter" at bounding box center [651, 94] width 6 height 6
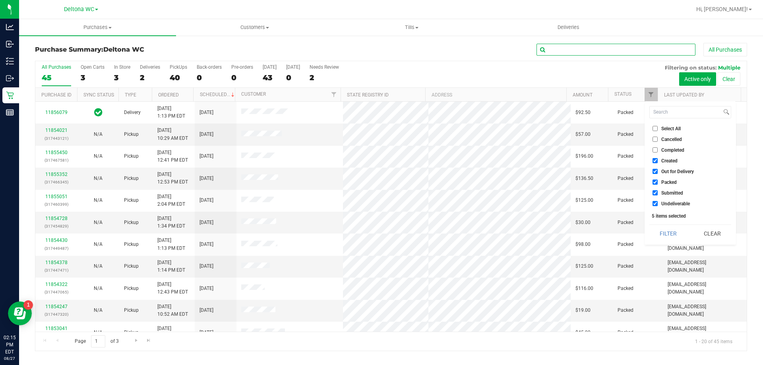
click at [591, 52] on input "text" at bounding box center [616, 50] width 159 height 12
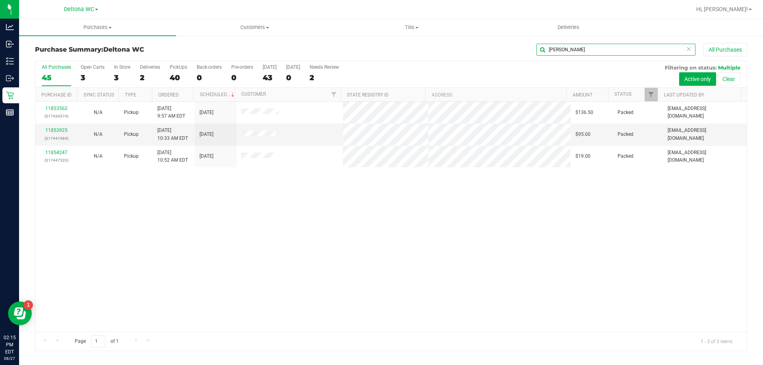
type input "amanda"
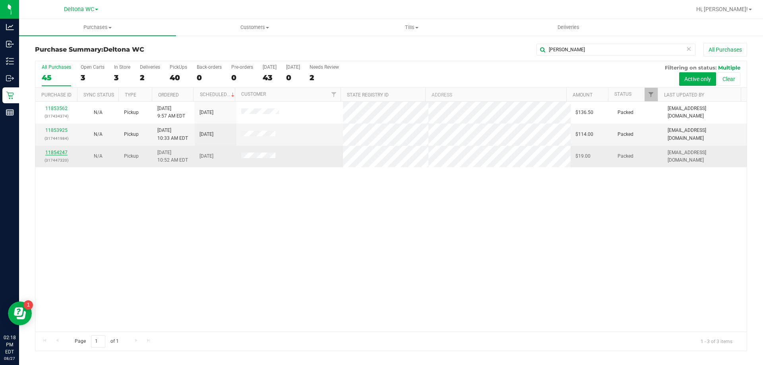
click at [63, 154] on link "11854247" at bounding box center [56, 153] width 22 height 6
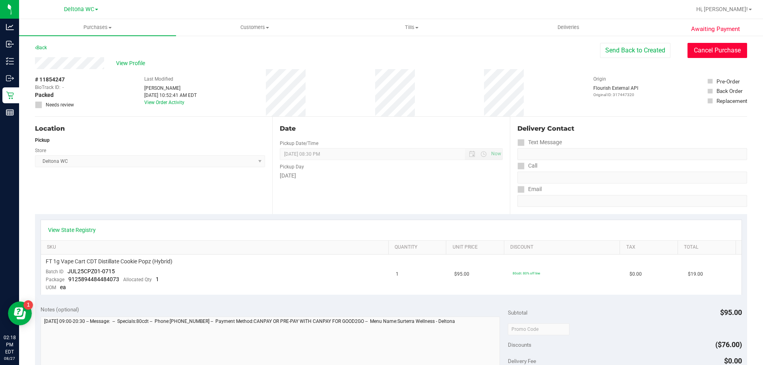
click at [706, 53] on button "Cancel Purchase" at bounding box center [718, 50] width 60 height 15
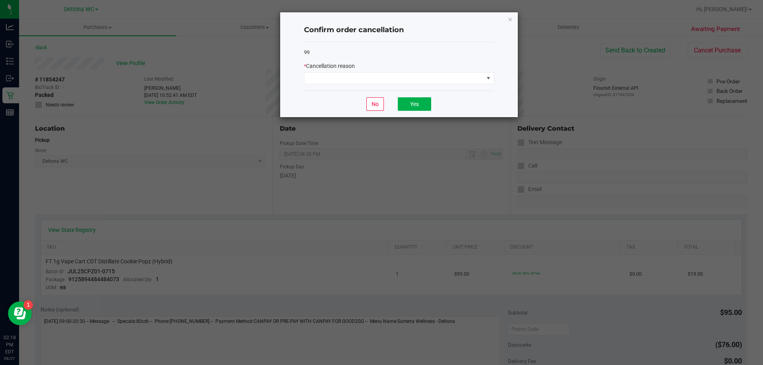
click at [439, 72] on div "* Cancellation reason" at bounding box center [399, 73] width 190 height 22
click at [431, 80] on span at bounding box center [394, 78] width 179 height 11
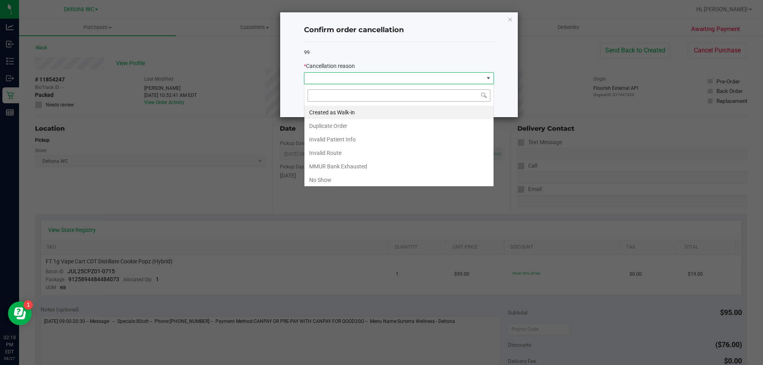
scroll to position [12, 190]
drag, startPoint x: 349, startPoint y: 127, endPoint x: 355, endPoint y: 126, distance: 6.1
click at [349, 127] on li "Duplicate Order" at bounding box center [399, 126] width 189 height 14
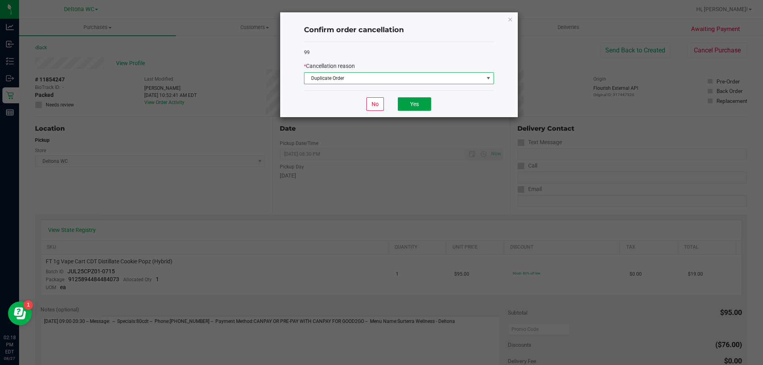
click at [420, 107] on button "Yes" at bounding box center [414, 104] width 33 height 14
